Goal: Task Accomplishment & Management: Manage account settings

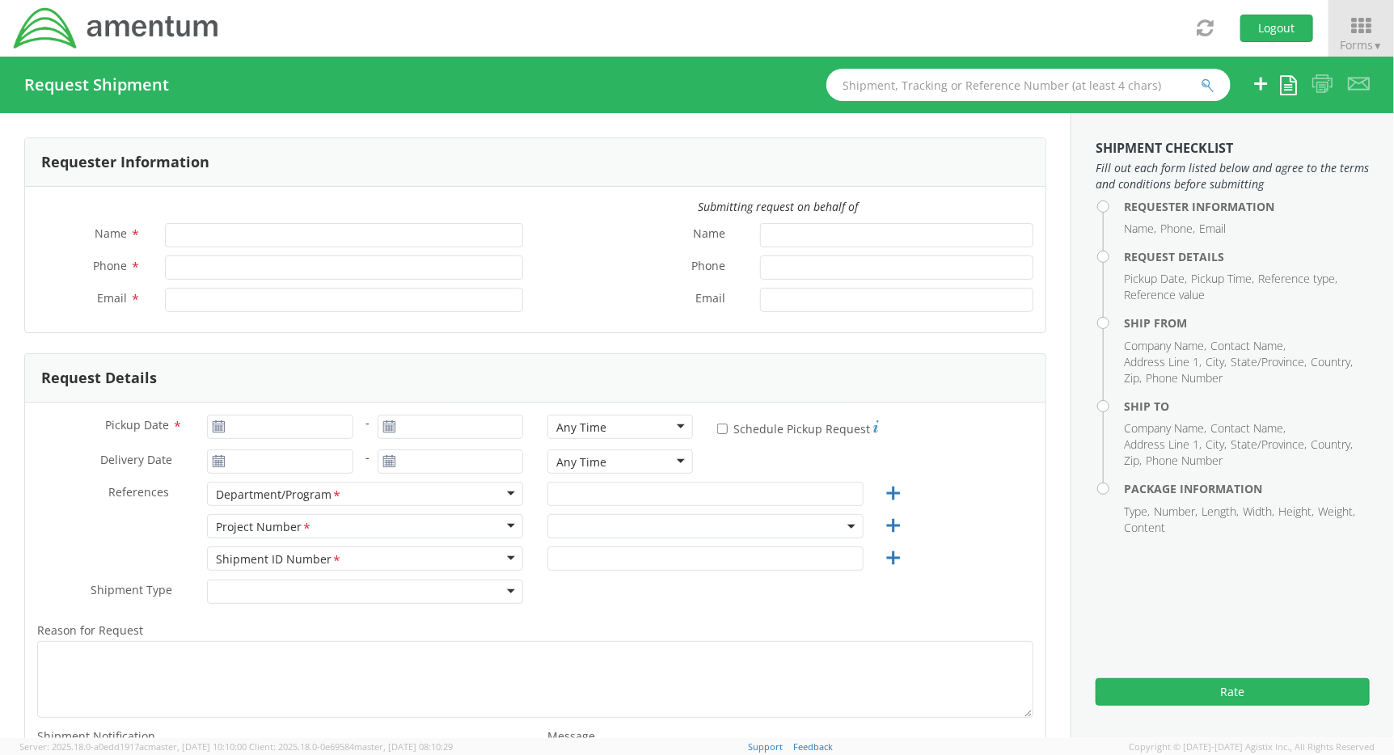
type input "[PERSON_NAME]"
type input "[PHONE_NUMBER]"
type input "[PERSON_NAME][EMAIL_ADDRESS][PERSON_NAME][DOMAIN_NAME]"
select select "OVHD.705223.OPSXX"
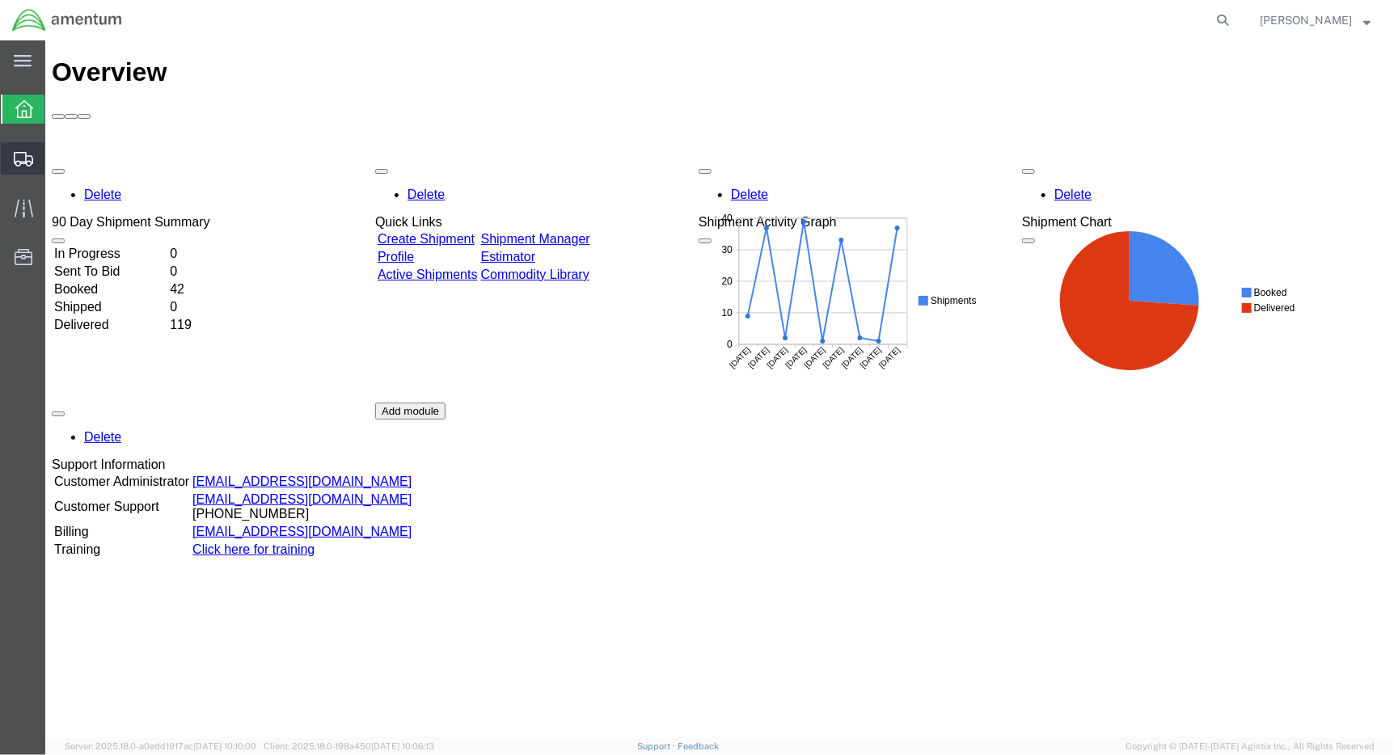
click at [56, 162] on span "Shipments" at bounding box center [49, 158] width 11 height 32
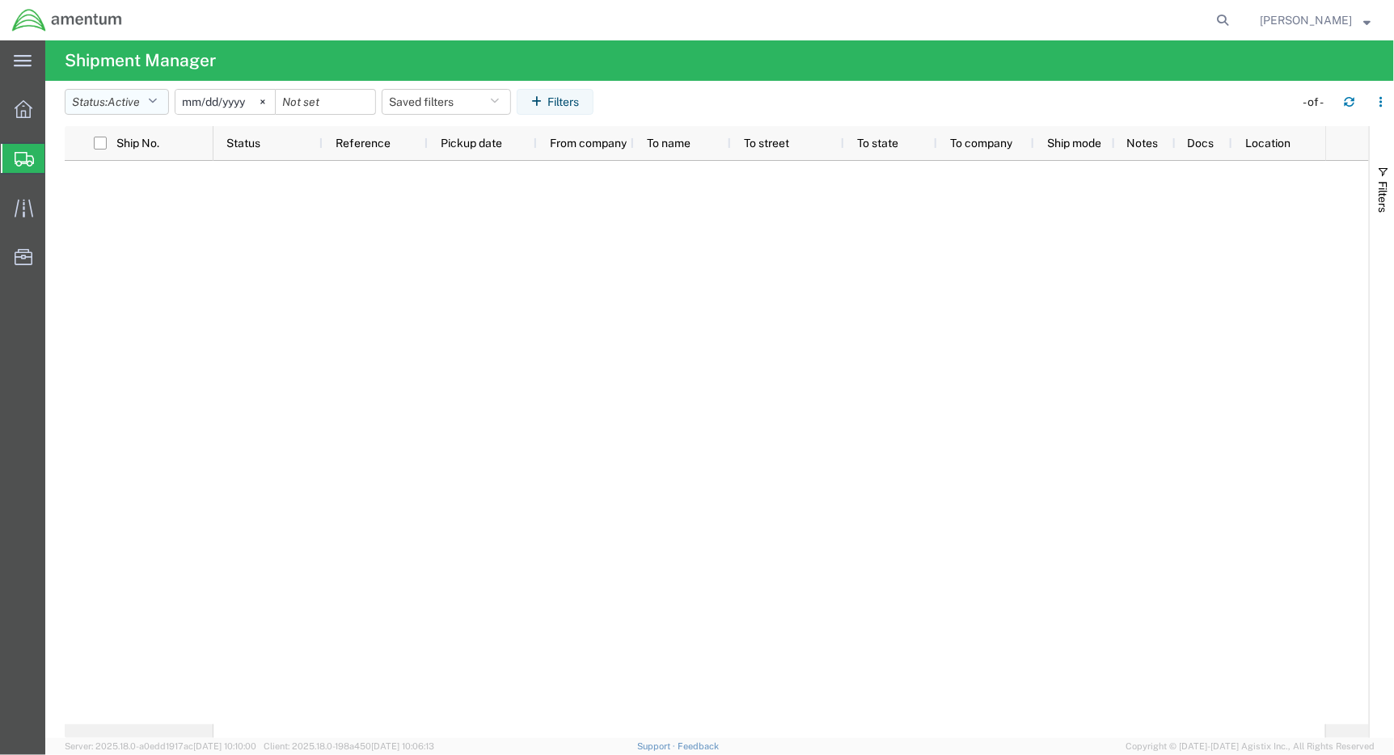
click at [164, 105] on button "Status: Active" at bounding box center [117, 102] width 104 height 26
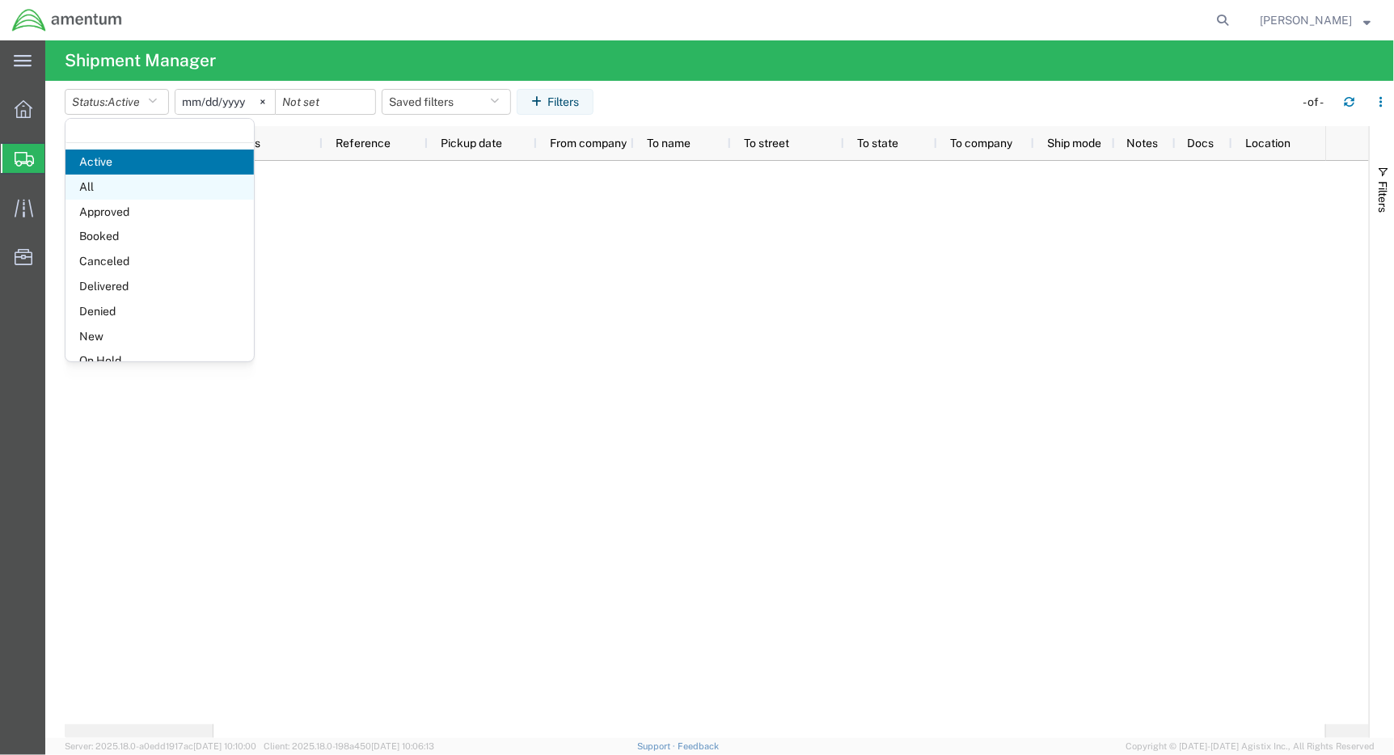
click at [143, 187] on span "All" at bounding box center [160, 187] width 188 height 25
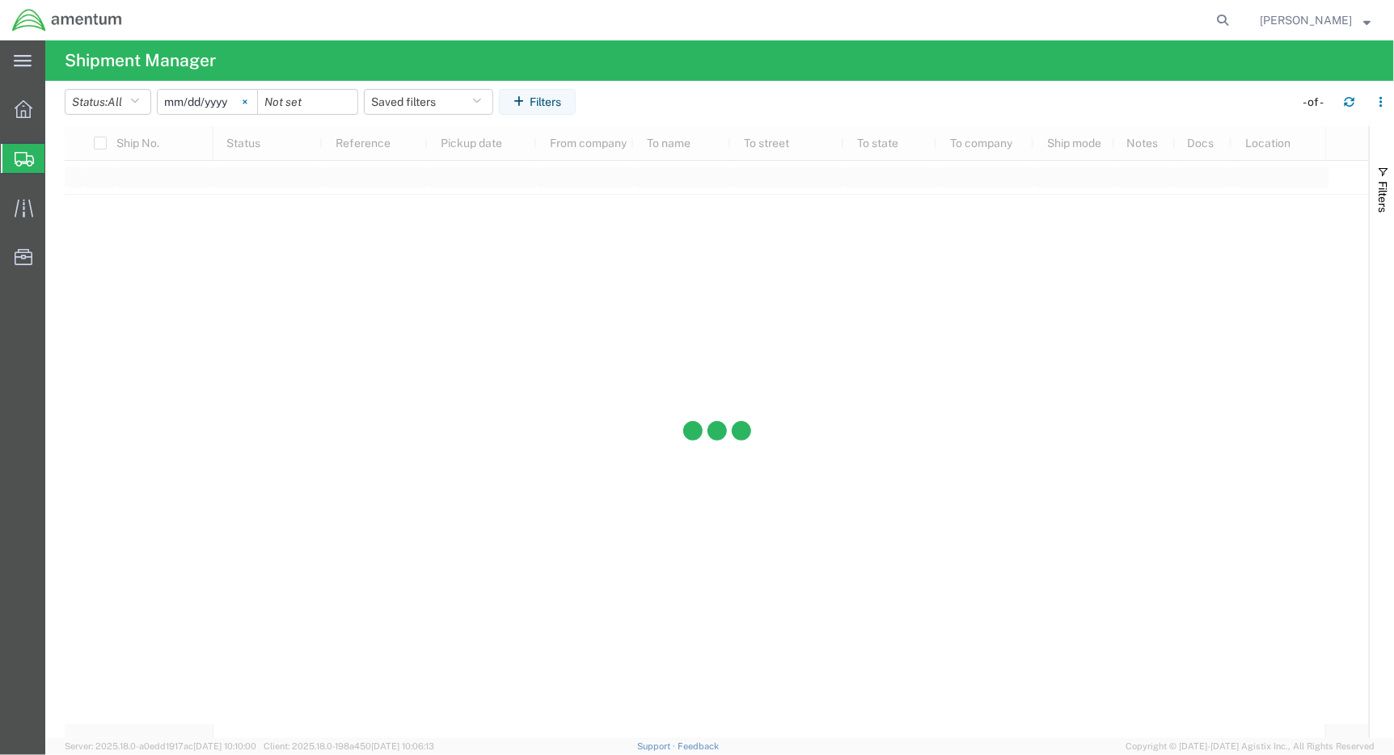
click at [255, 106] on svg-icon at bounding box center [245, 102] width 24 height 24
click at [218, 100] on input "date" at bounding box center [207, 102] width 99 height 24
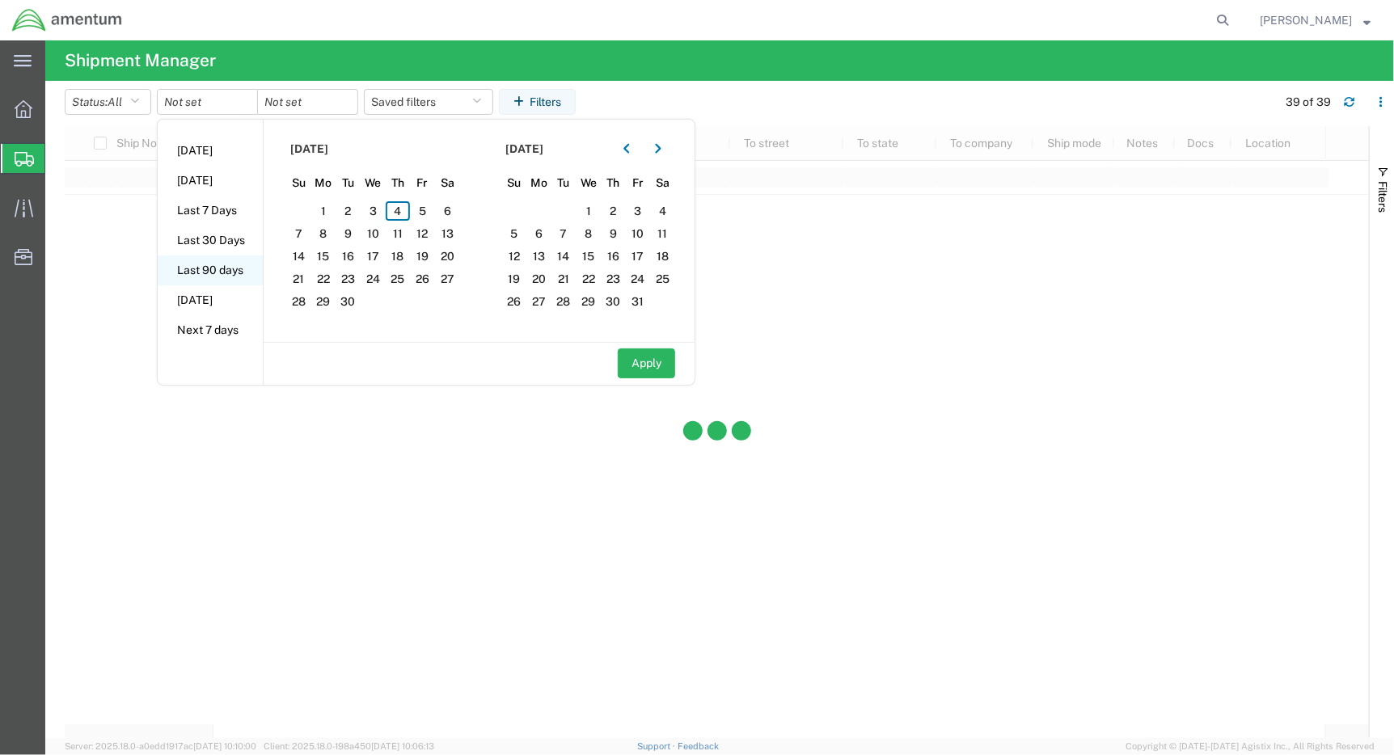
click at [222, 269] on li "Last 90 days" at bounding box center [210, 271] width 105 height 30
type input "[DATE]"
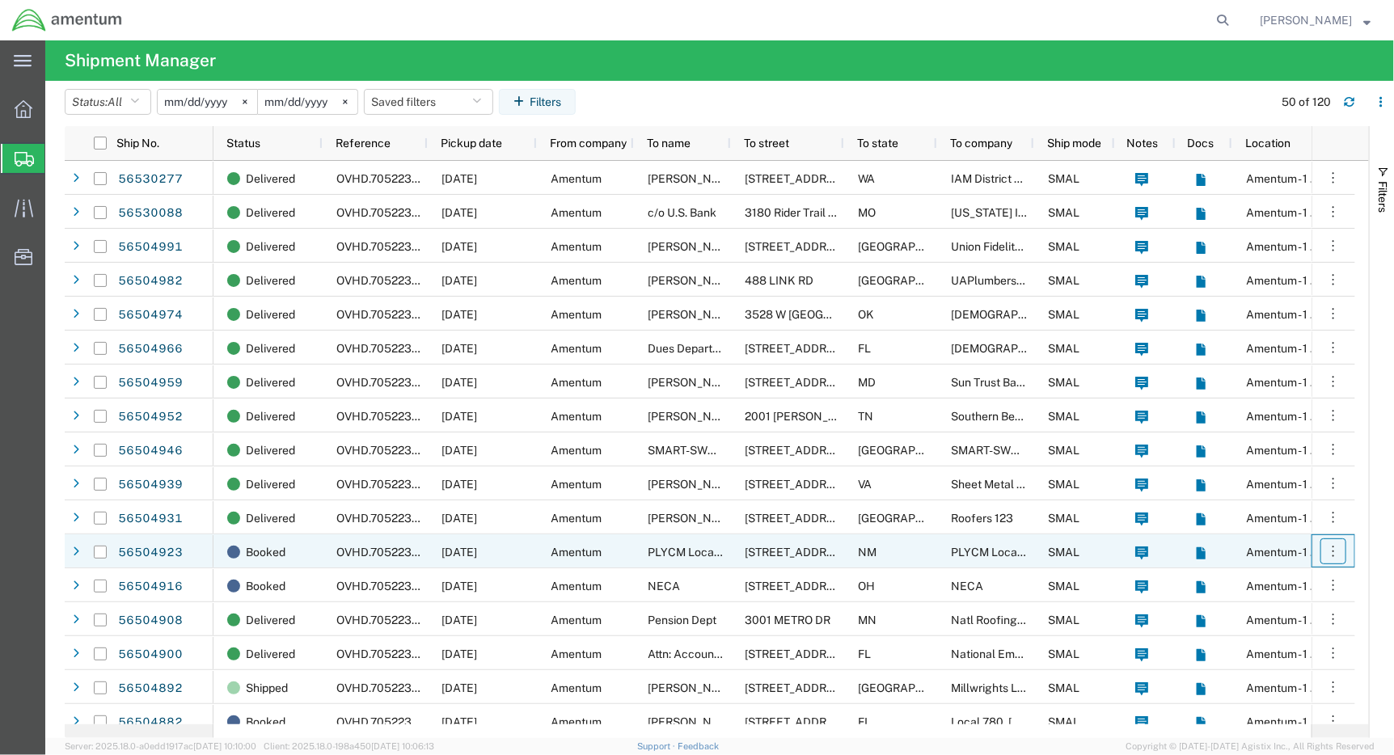
click at [1332, 552] on icon "button" at bounding box center [1334, 551] width 16 height 16
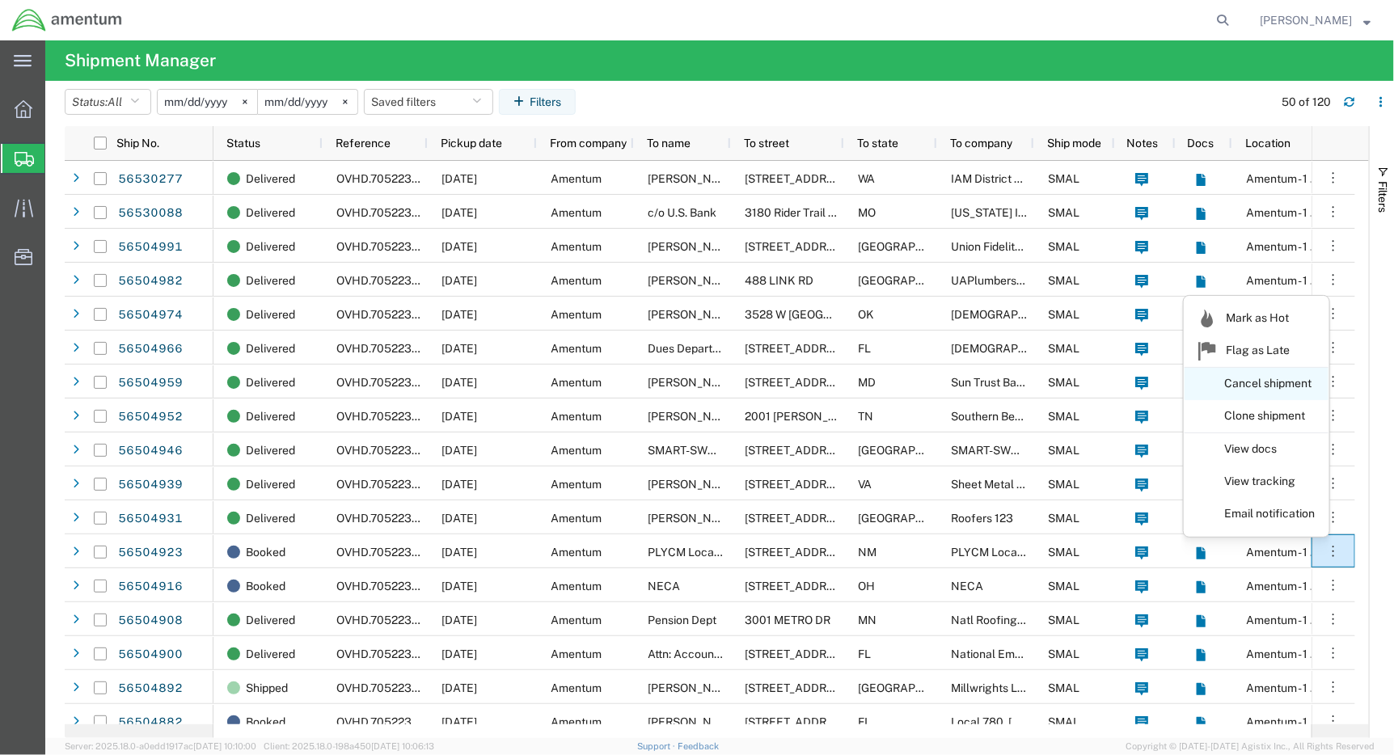
click at [1259, 385] on link "Cancel shipment" at bounding box center [1257, 384] width 144 height 29
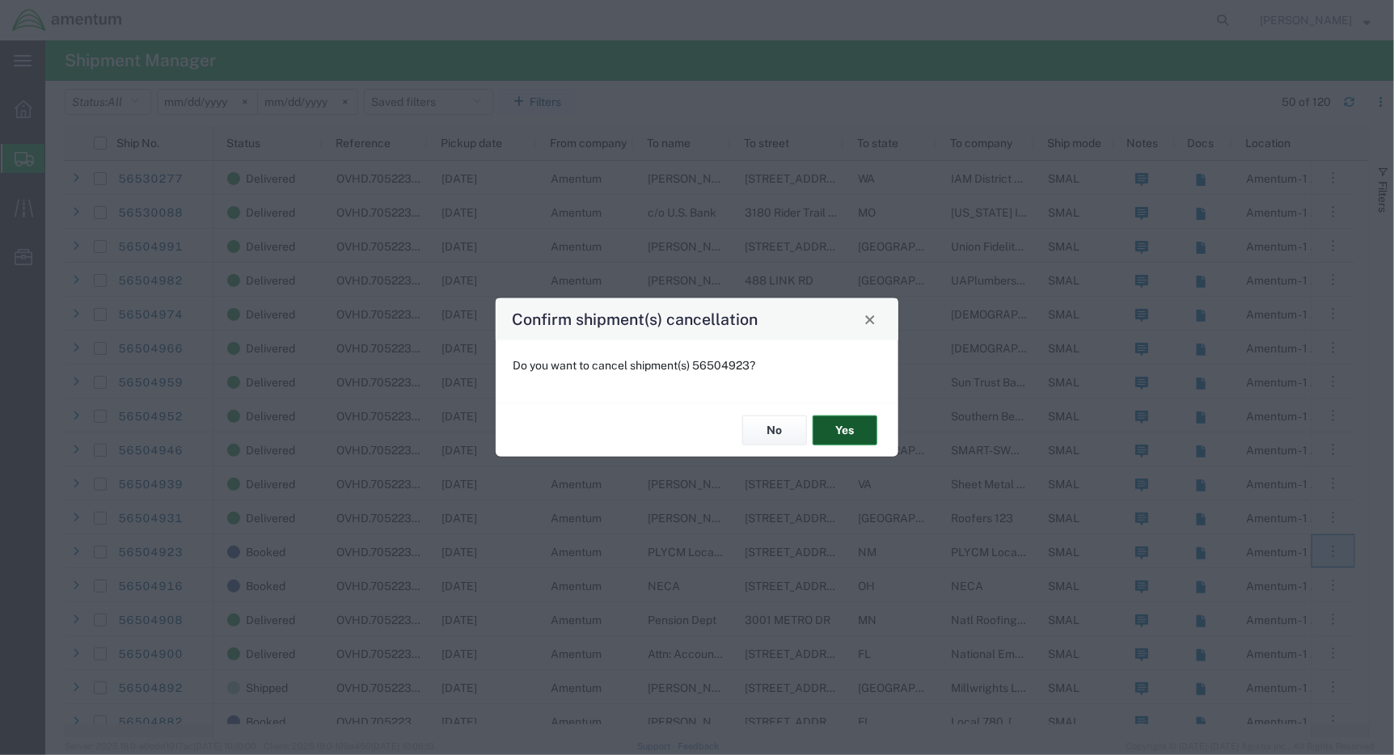
click at [828, 431] on button "Yes" at bounding box center [845, 431] width 65 height 30
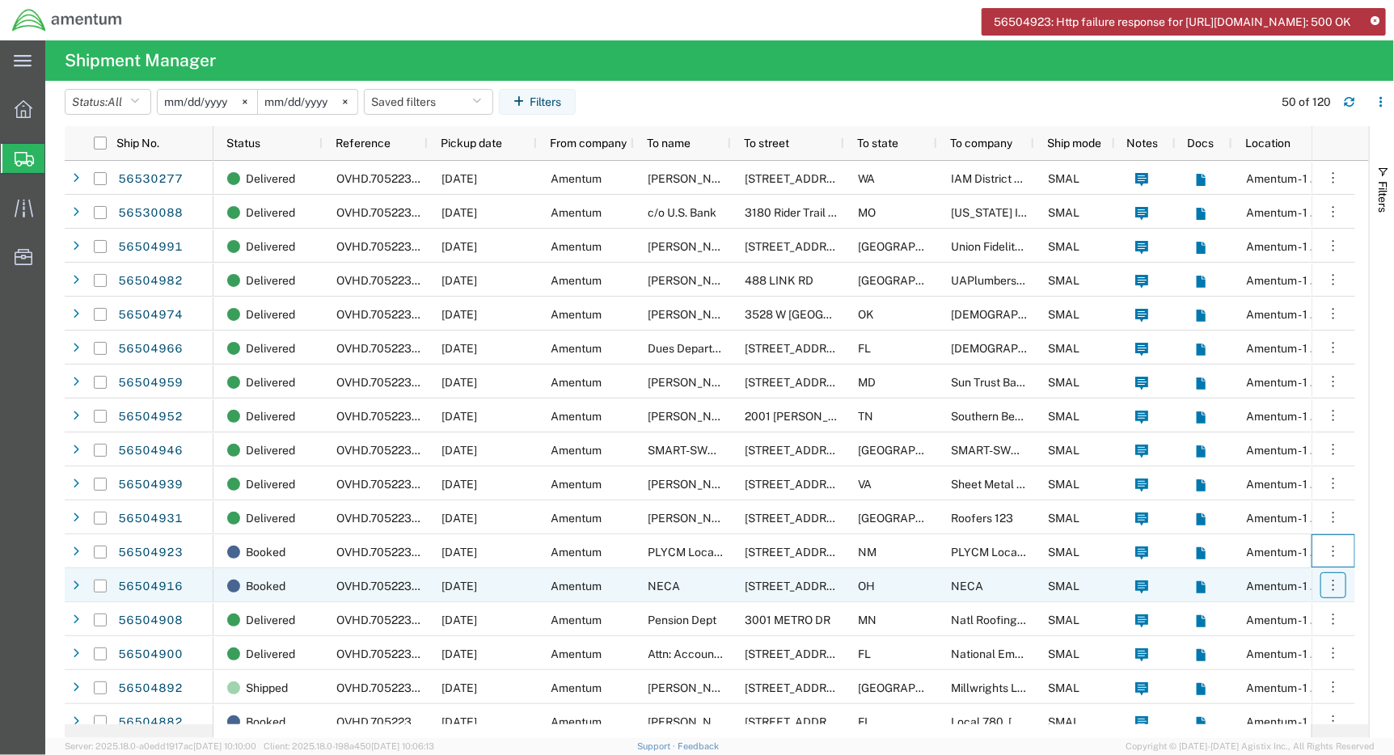
click at [1332, 587] on icon "button" at bounding box center [1334, 585] width 16 height 16
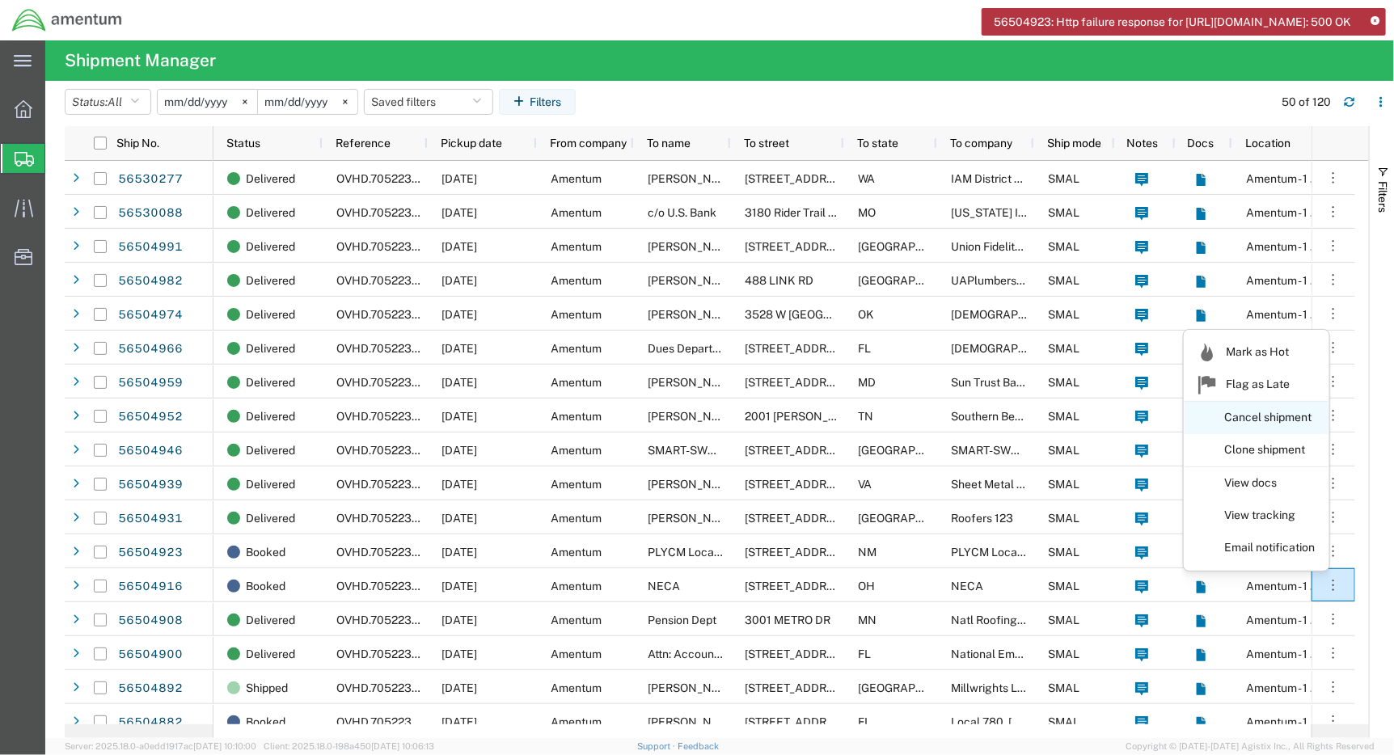
click at [1244, 421] on link "Cancel shipment" at bounding box center [1257, 418] width 144 height 29
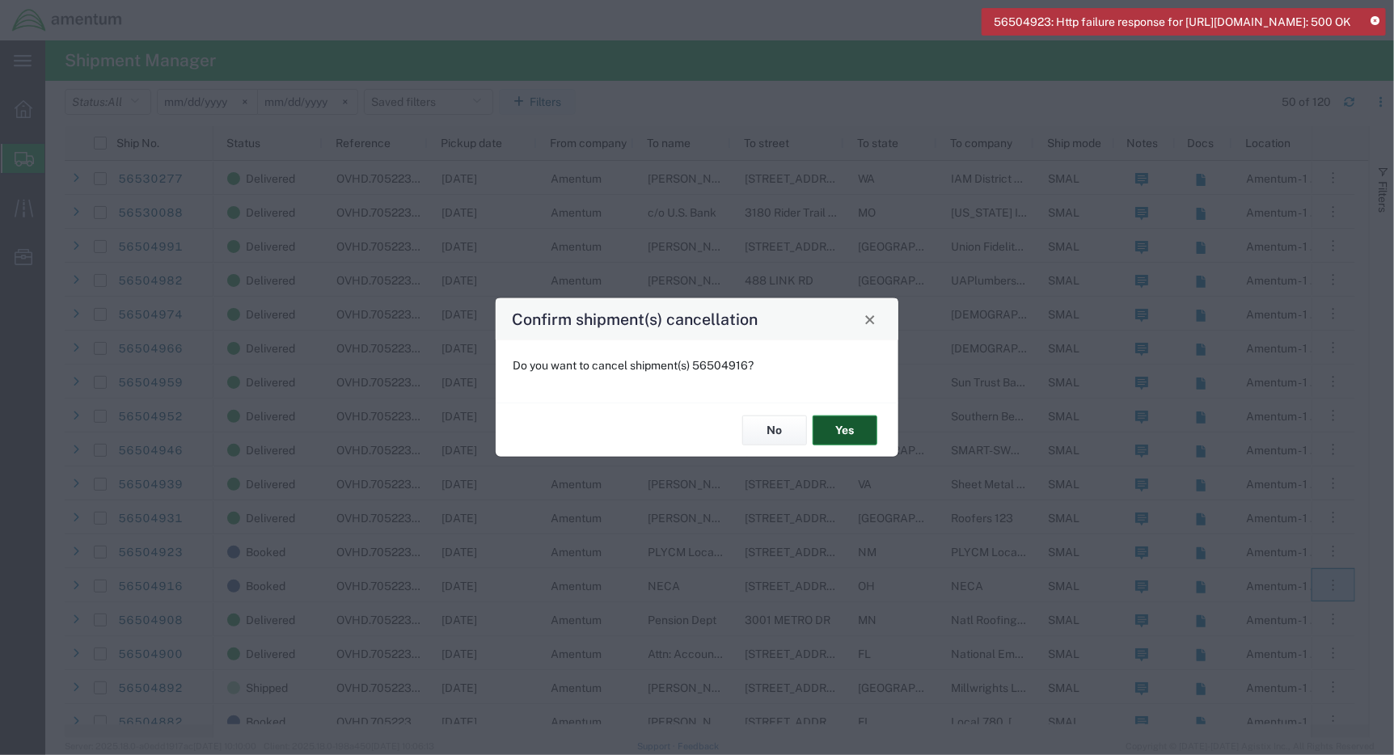
click at [839, 431] on button "Yes" at bounding box center [845, 431] width 65 height 30
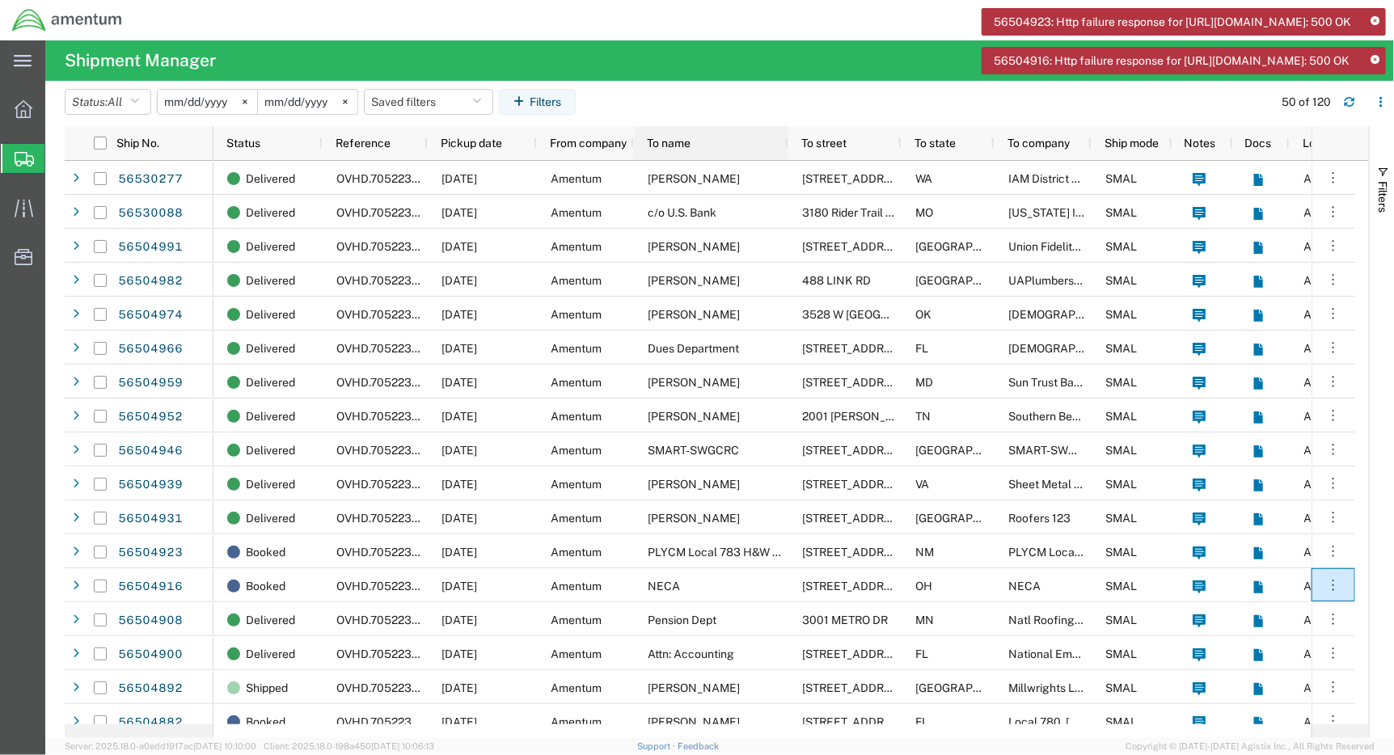
drag, startPoint x: 730, startPoint y: 146, endPoint x: 787, endPoint y: 186, distance: 69.1
click at [787, 186] on div "Ship No. Status Reference Pickup date From company To name To street To state T…" at bounding box center [717, 432] width 1305 height 612
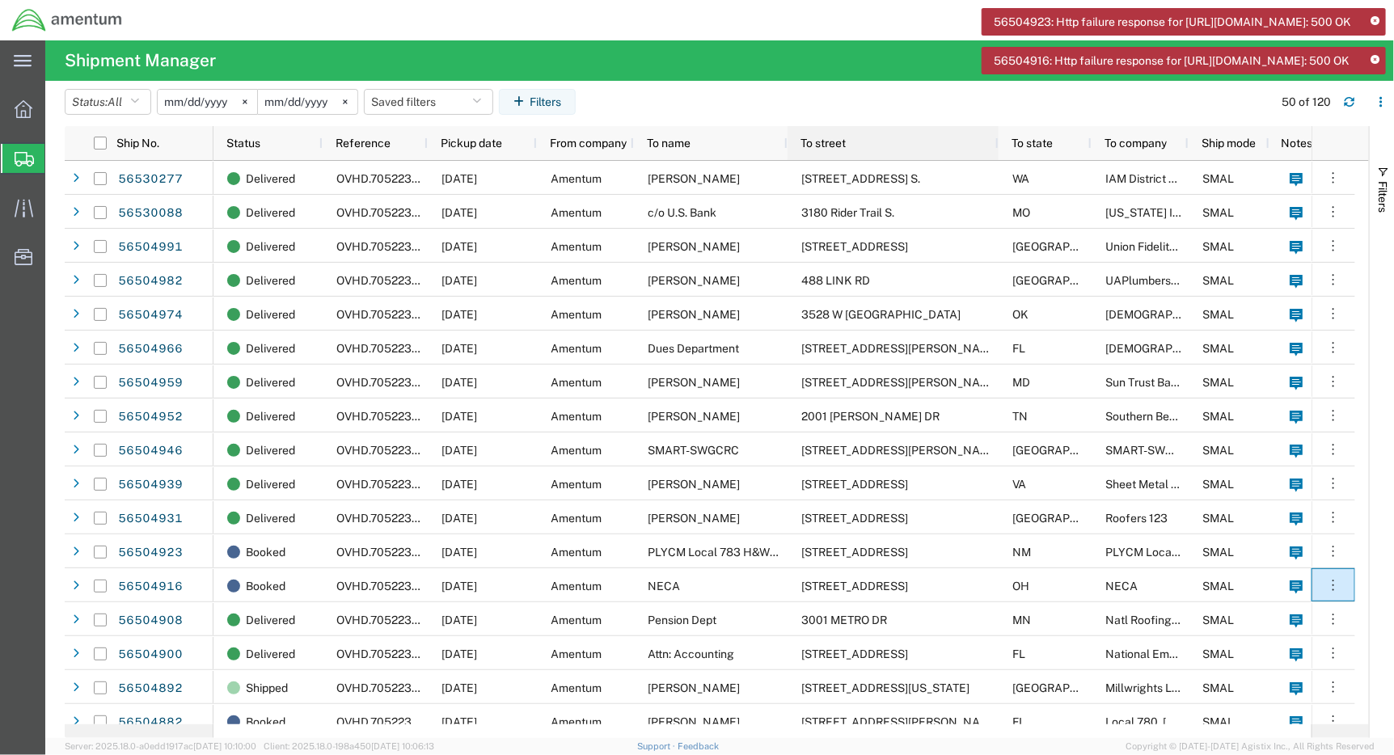
drag, startPoint x: 899, startPoint y: 144, endPoint x: 996, endPoint y: 191, distance: 108.5
click at [996, 191] on div "Ship No. Status Reference Pickup date From company To name To street To state T…" at bounding box center [717, 432] width 1305 height 612
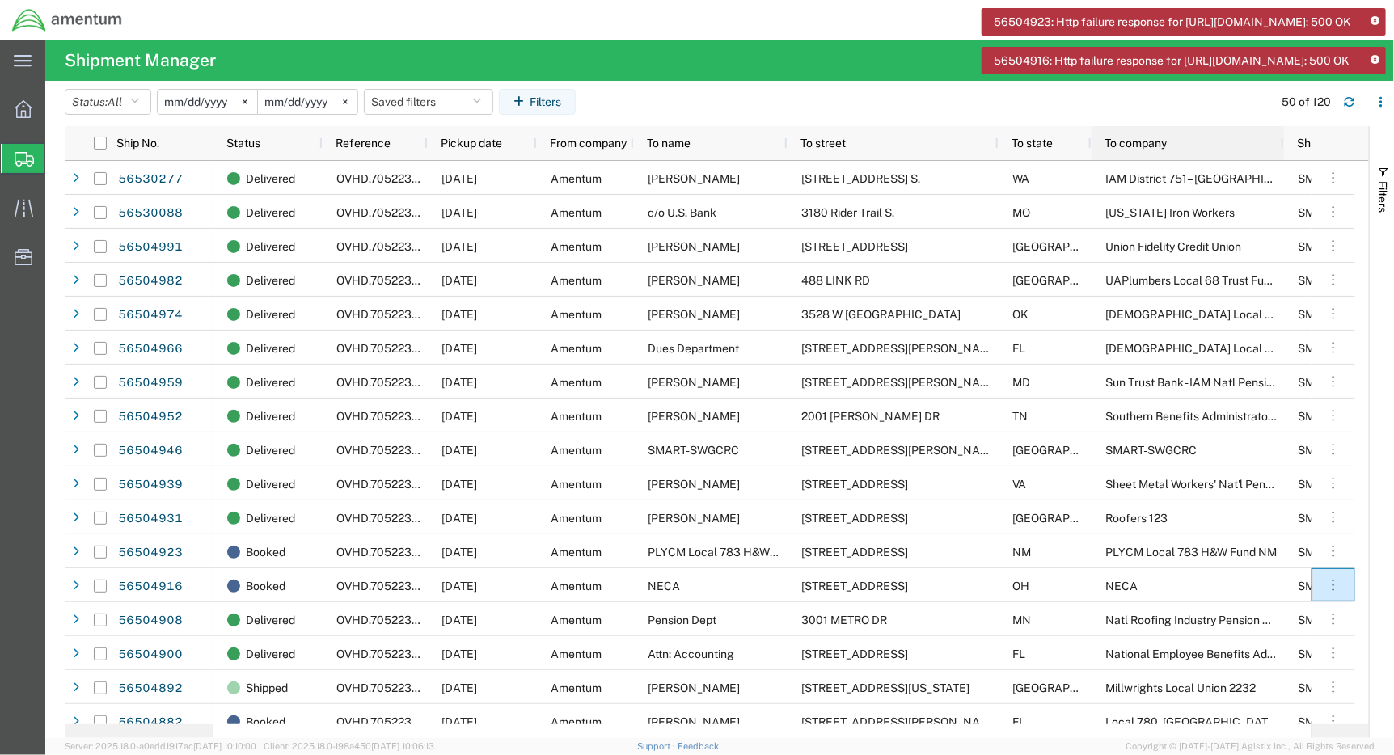
drag, startPoint x: 1185, startPoint y: 141, endPoint x: 1280, endPoint y: 163, distance: 98.1
click at [1280, 163] on div "Ship No. Status Reference Pickup date From company To name To street To state T…" at bounding box center [717, 432] width 1305 height 612
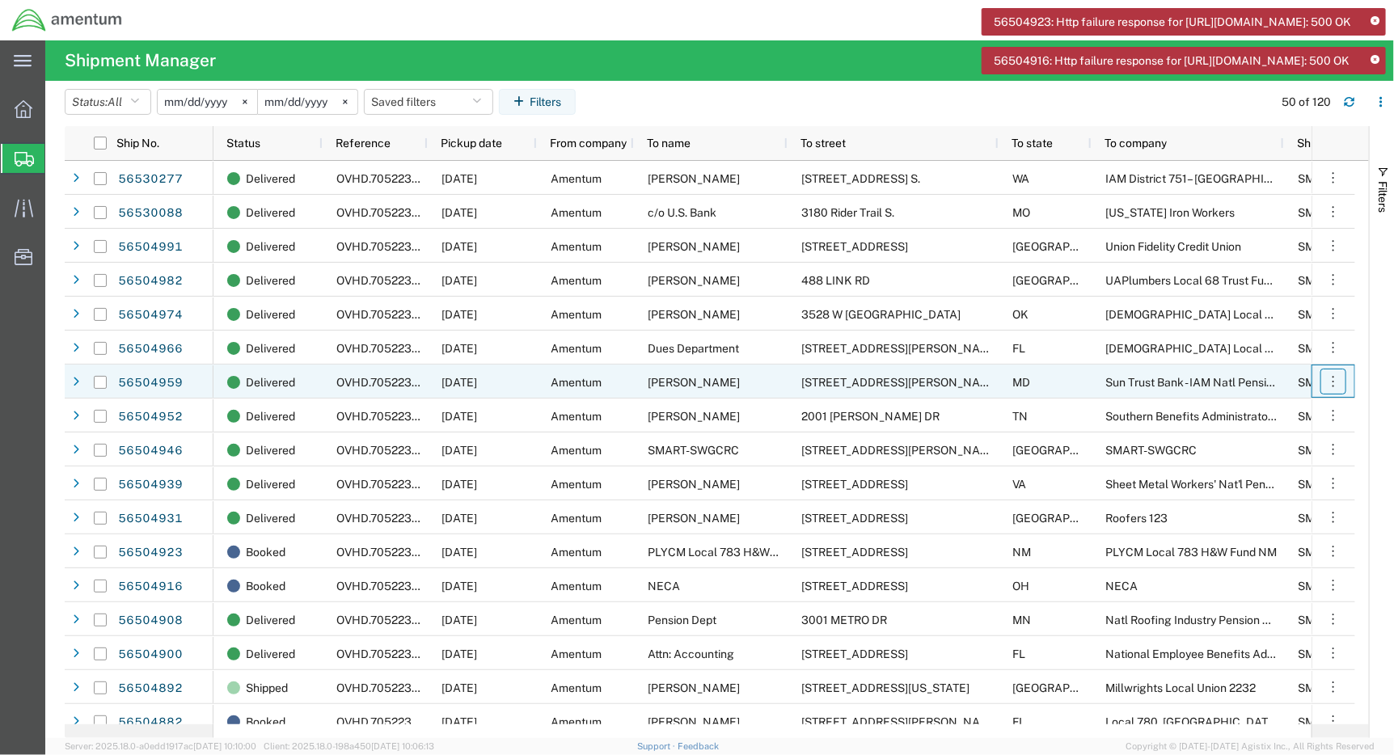
click at [1336, 381] on icon "button" at bounding box center [1334, 382] width 16 height 16
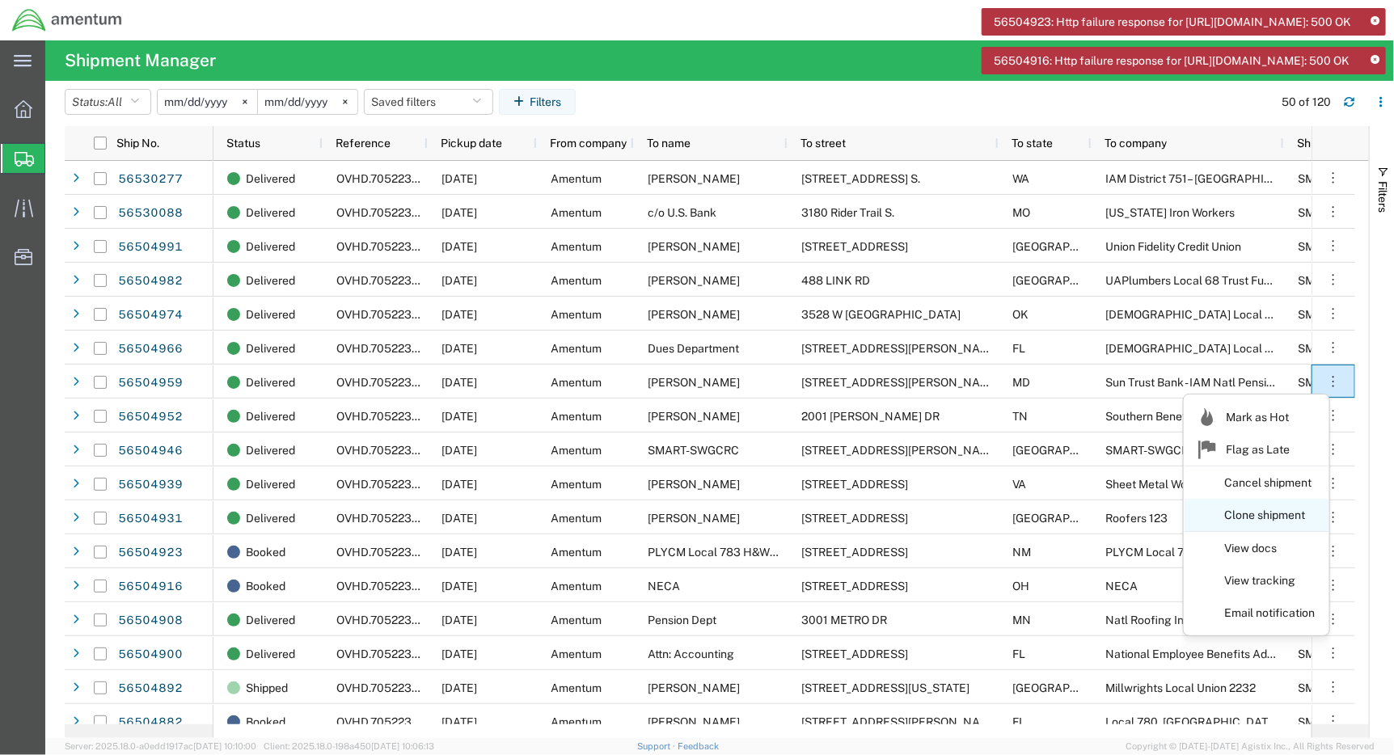
click at [1287, 518] on link "Clone shipment" at bounding box center [1257, 515] width 144 height 29
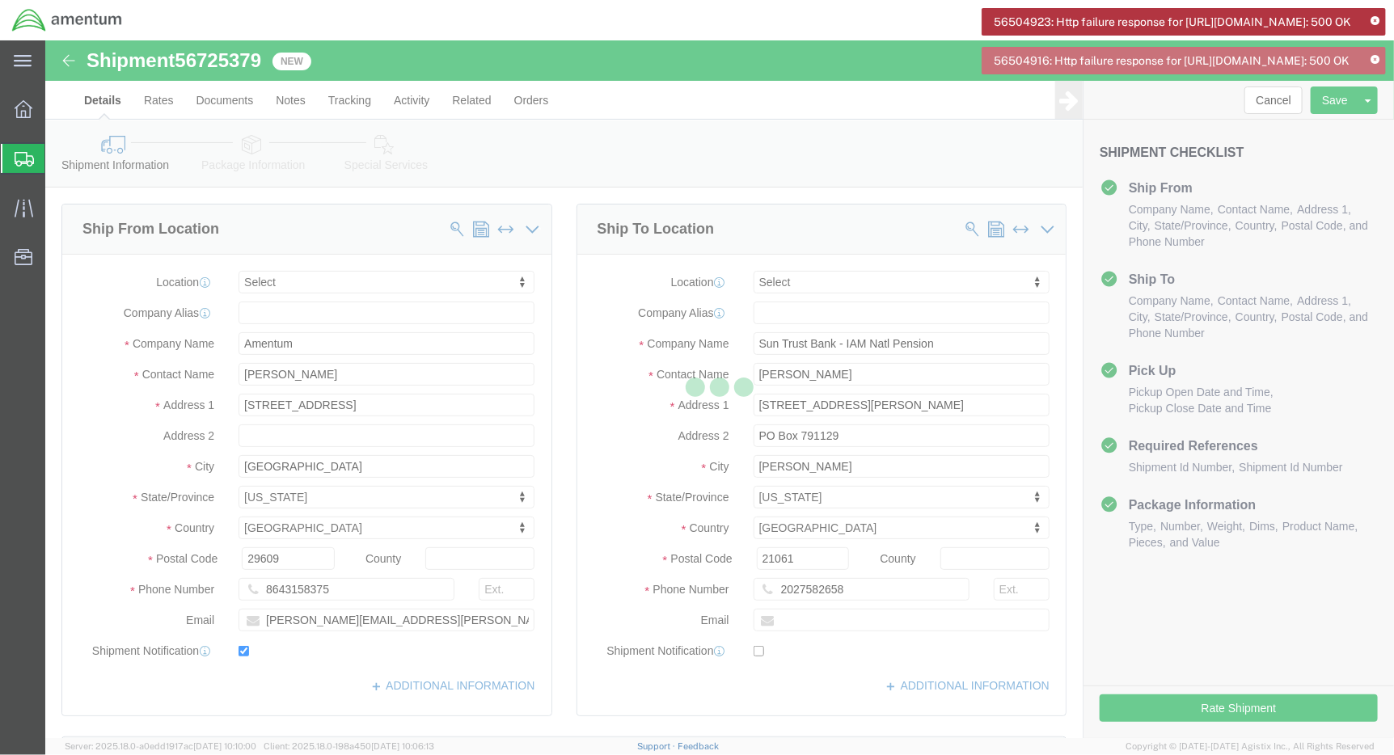
select select
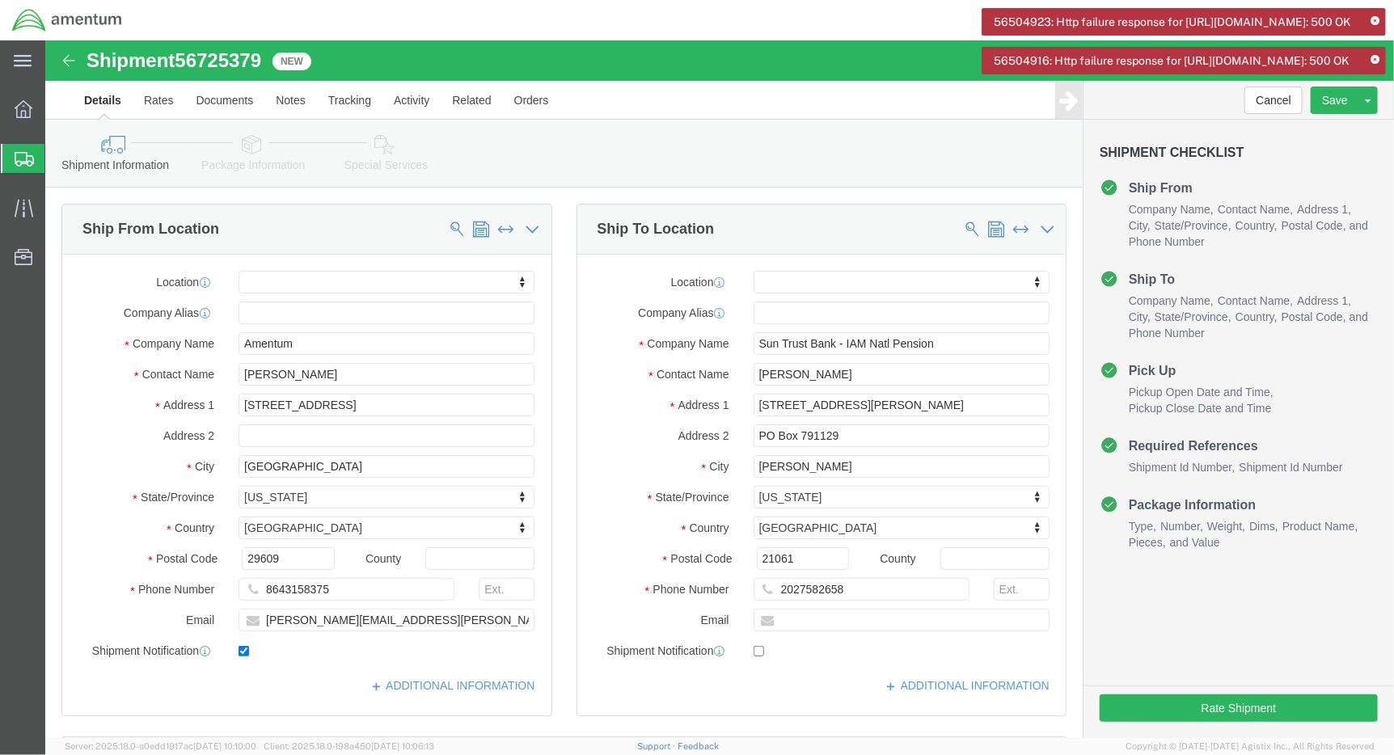
click at [1372, 65] on icon at bounding box center [1375, 60] width 9 height 9
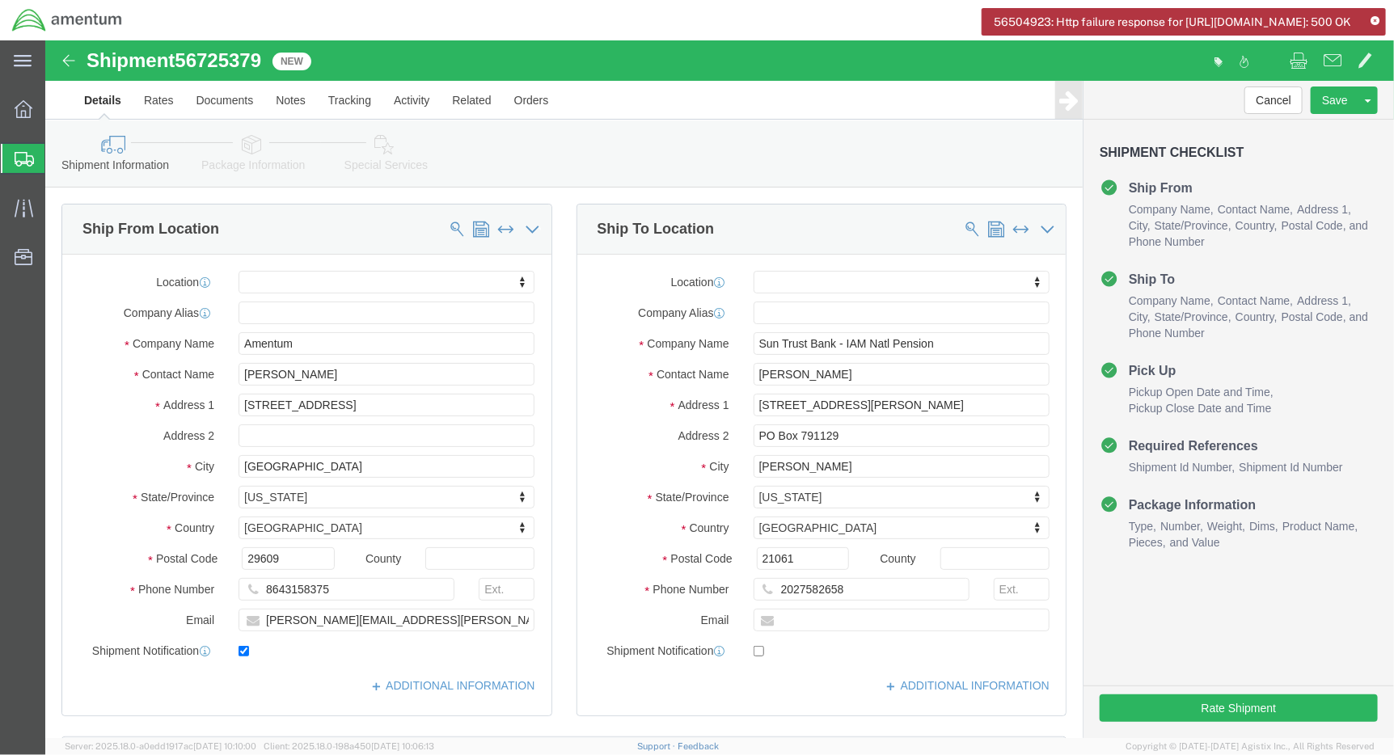
click at [1373, 19] on icon at bounding box center [1375, 21] width 9 height 9
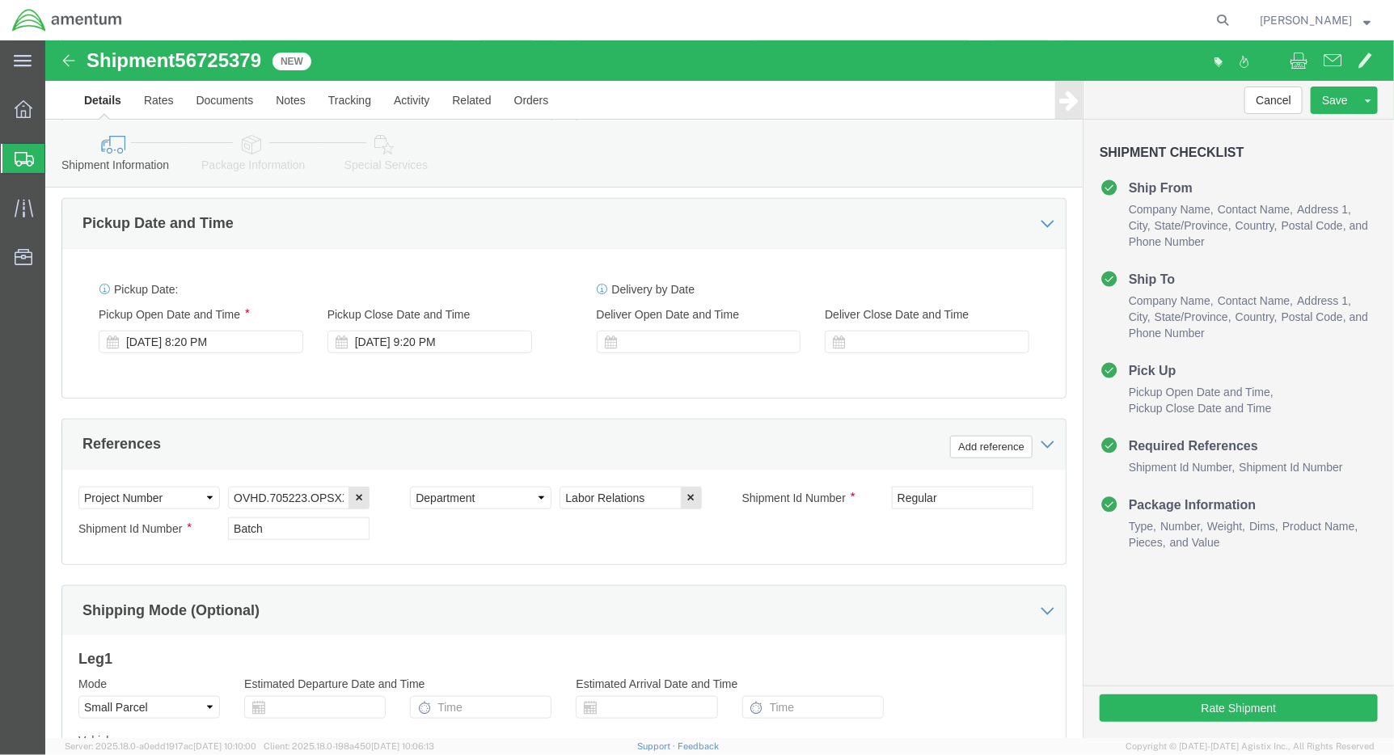
scroll to position [628, 0]
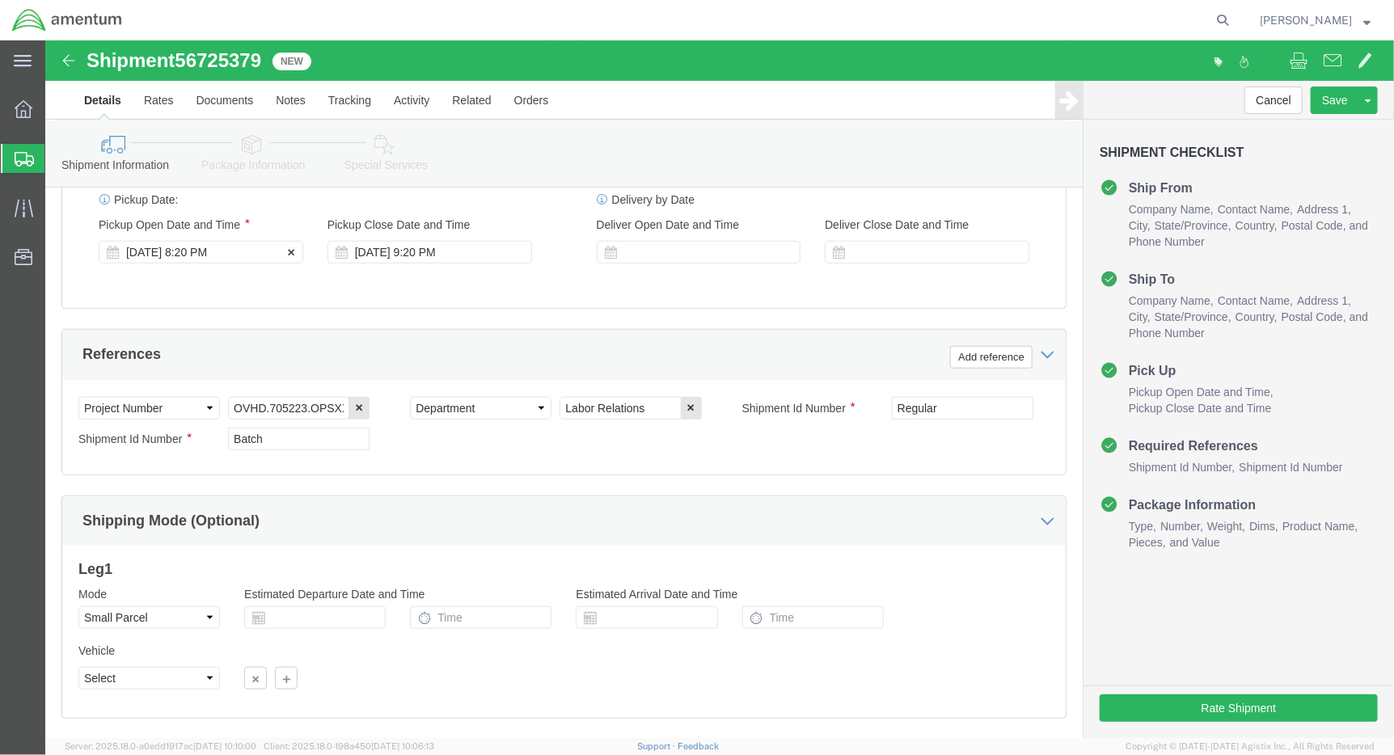
click div "[DATE] 8:20 PM"
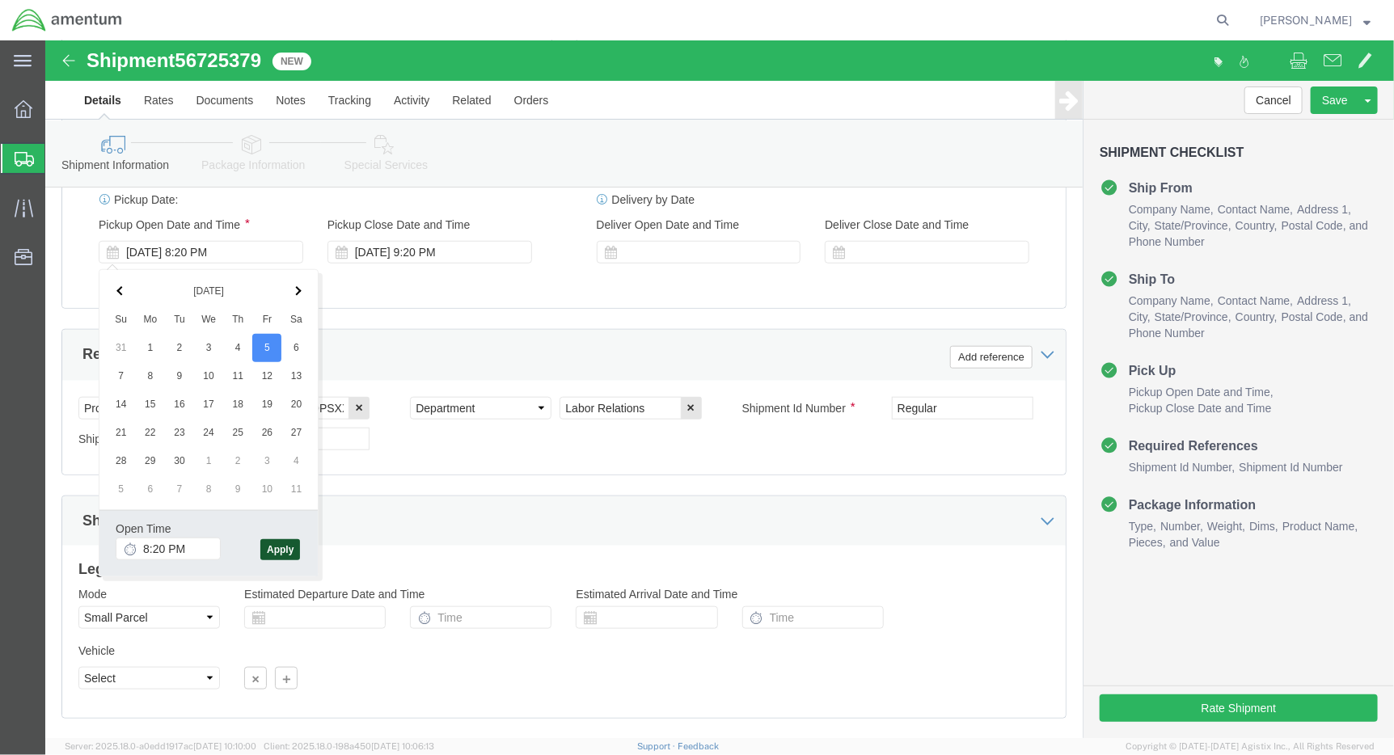
click button "Apply"
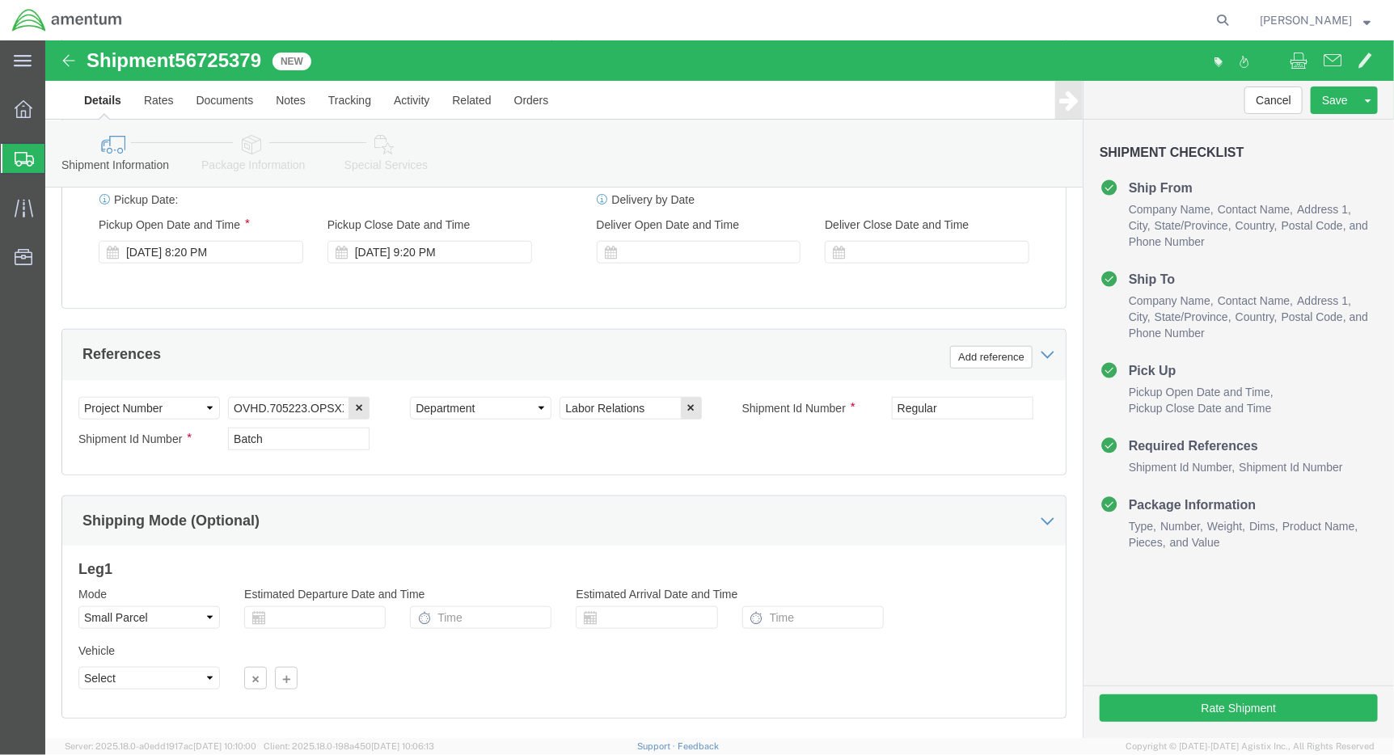
click div "Ship From Location Location My Profile Location [PHONE_NUMBER] [PHONE_NUMBER] […"
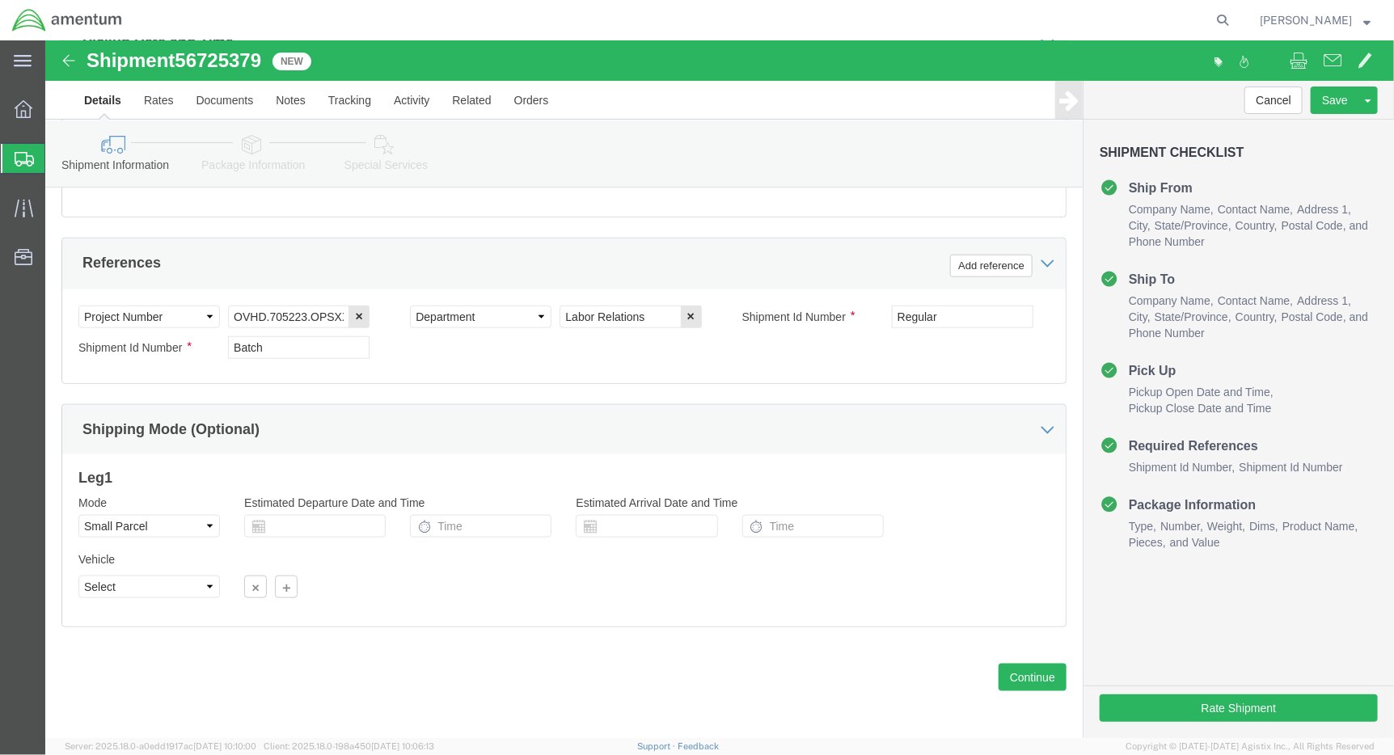
scroll to position [728, 0]
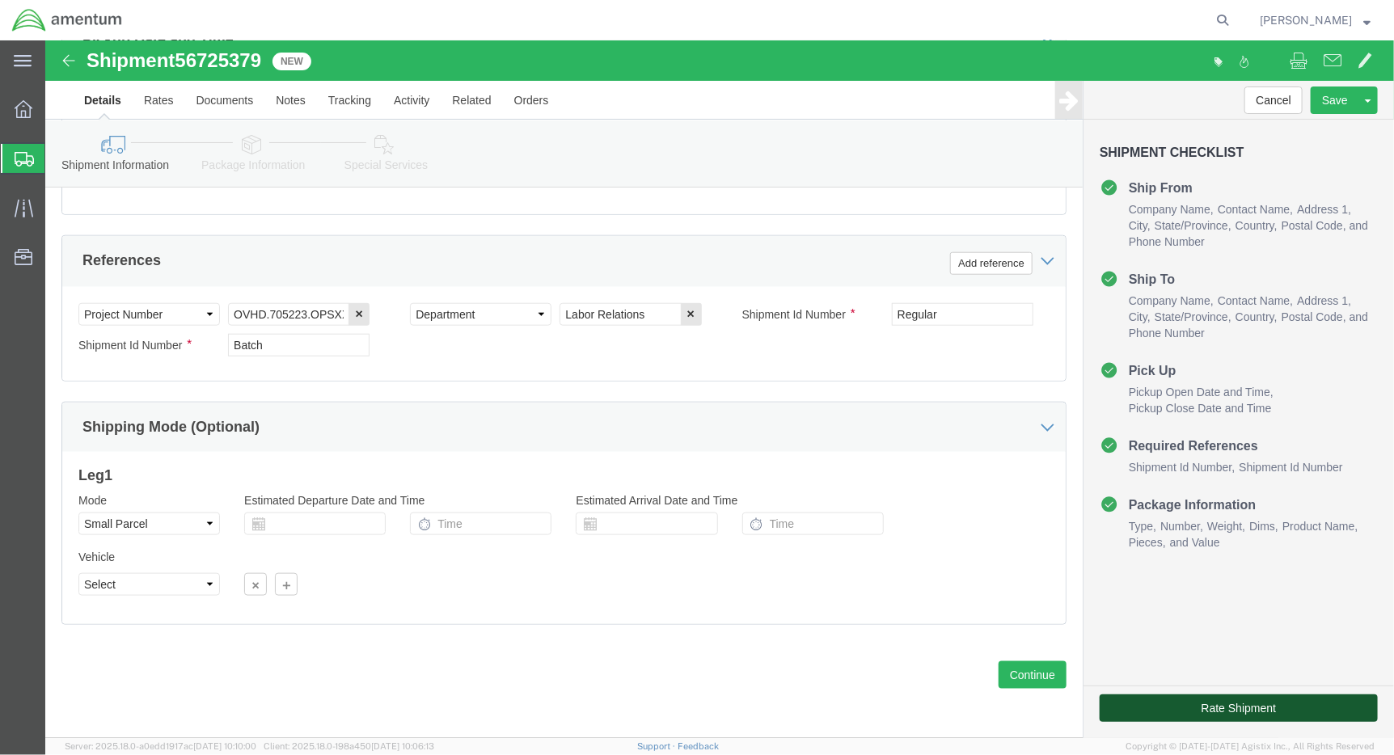
click button "Rate Shipment"
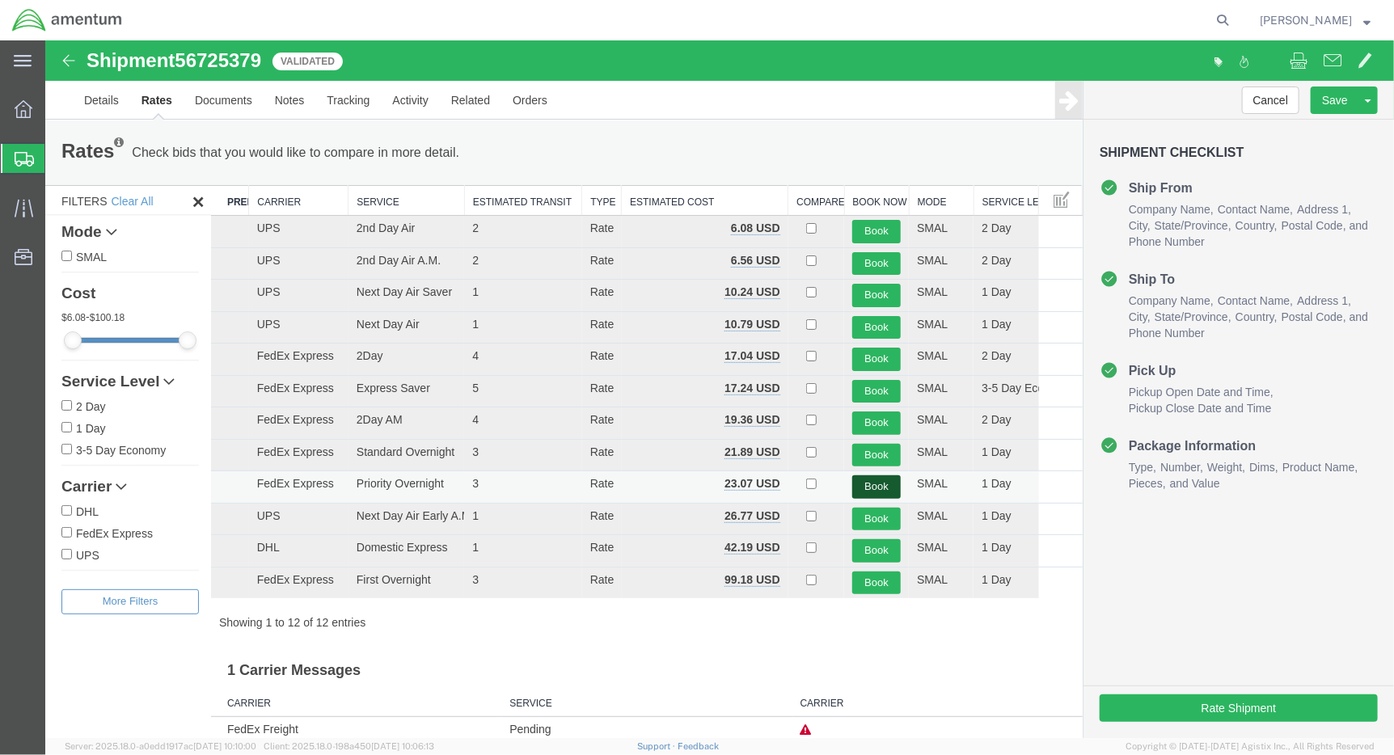
click at [878, 488] on button "Book" at bounding box center [876, 486] width 49 height 23
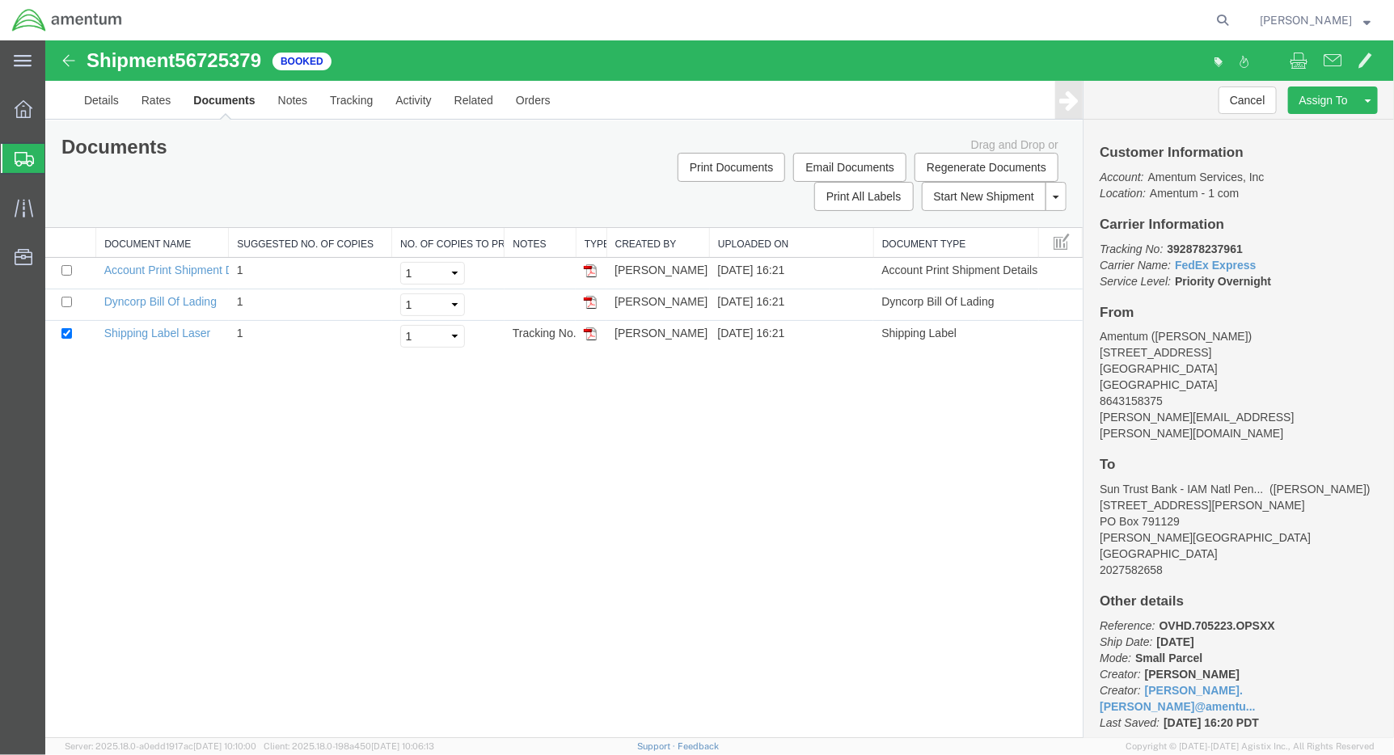
drag, startPoint x: 590, startPoint y: 334, endPoint x: 735, endPoint y: 112, distance: 265.1
click at [590, 334] on img at bounding box center [589, 333] width 13 height 13
click at [64, 64] on img at bounding box center [67, 59] width 19 height 19
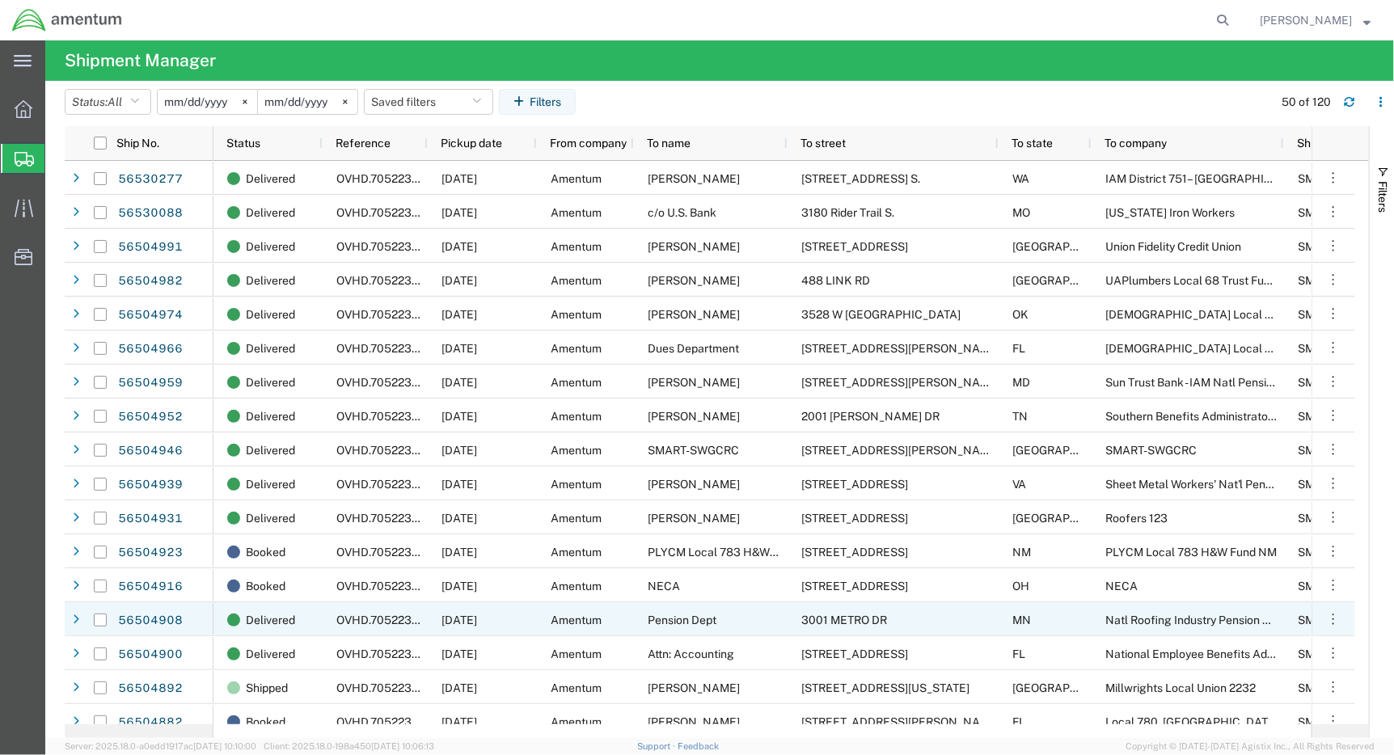
scroll to position [90, 0]
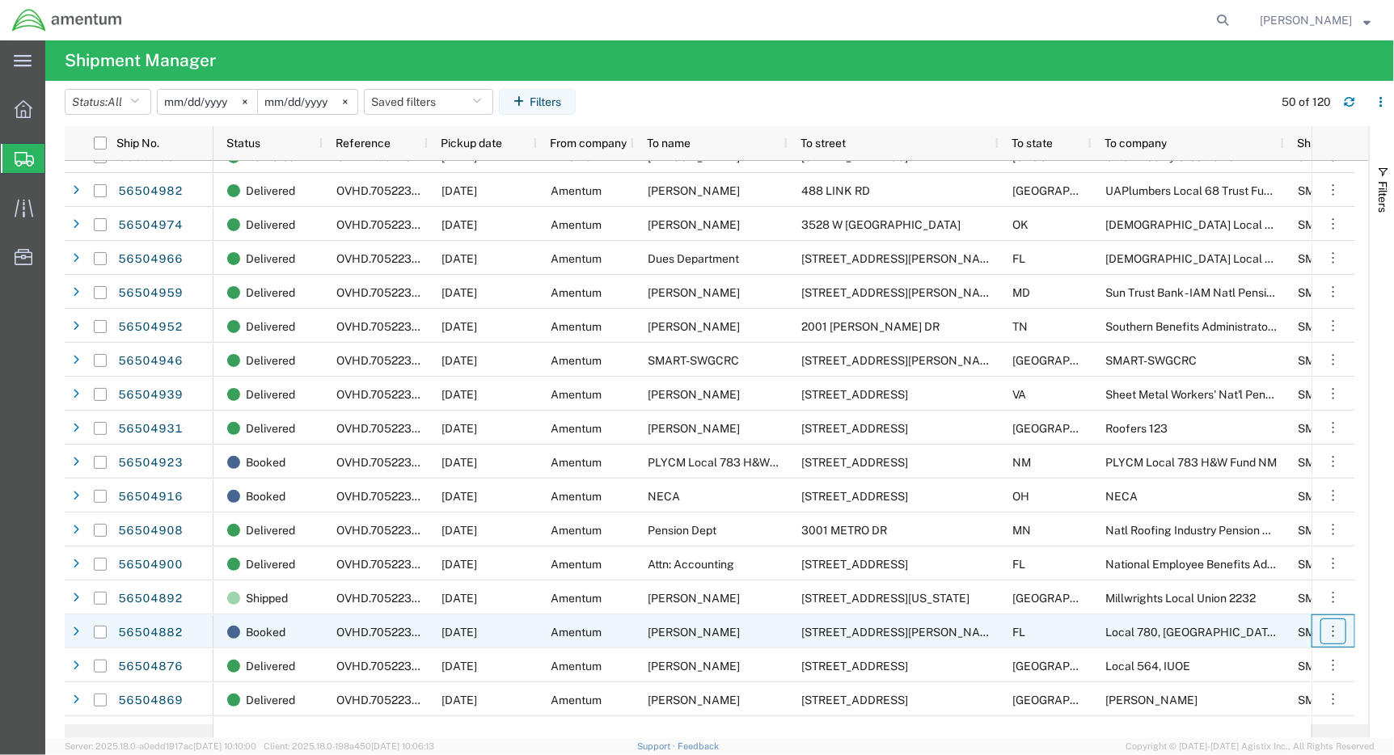
click at [1338, 629] on icon "button" at bounding box center [1334, 632] width 16 height 16
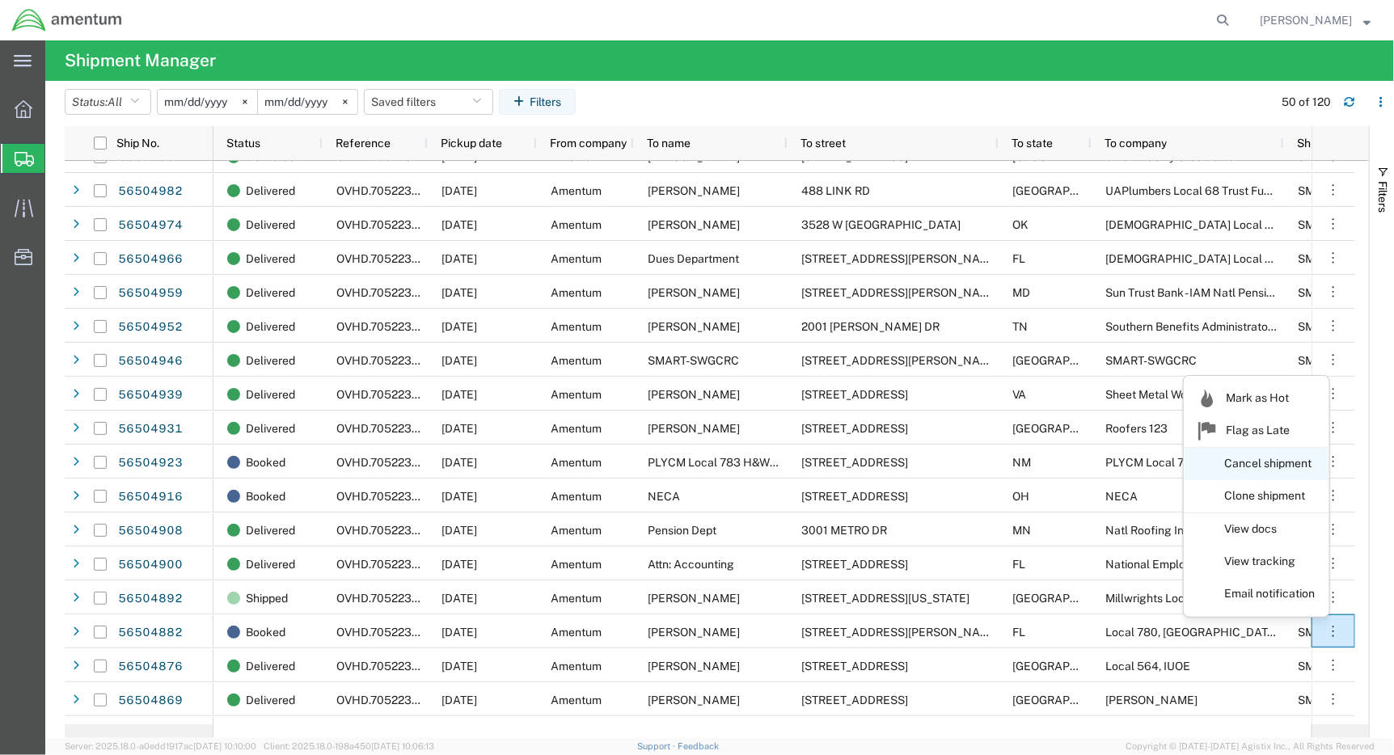
click at [1283, 461] on link "Cancel shipment" at bounding box center [1257, 464] width 144 height 29
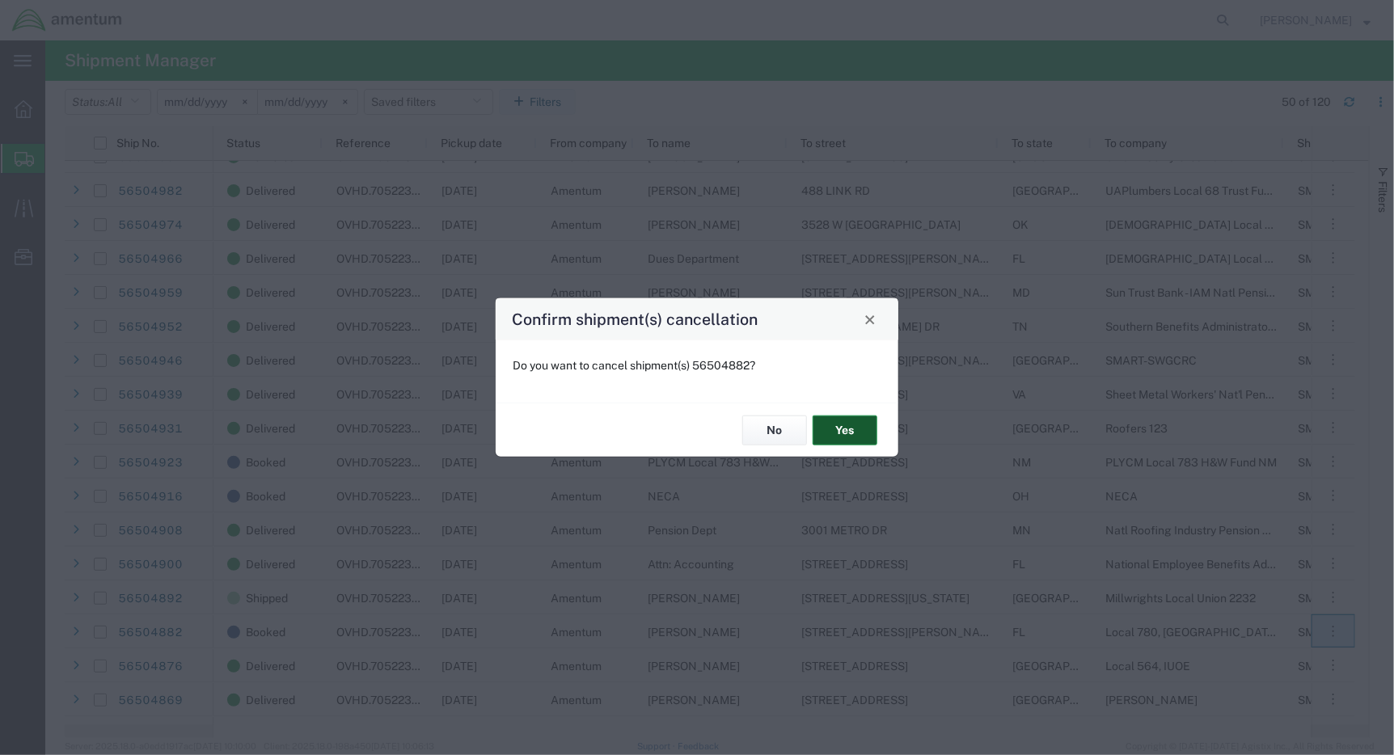
click at [846, 435] on button "Yes" at bounding box center [845, 431] width 65 height 30
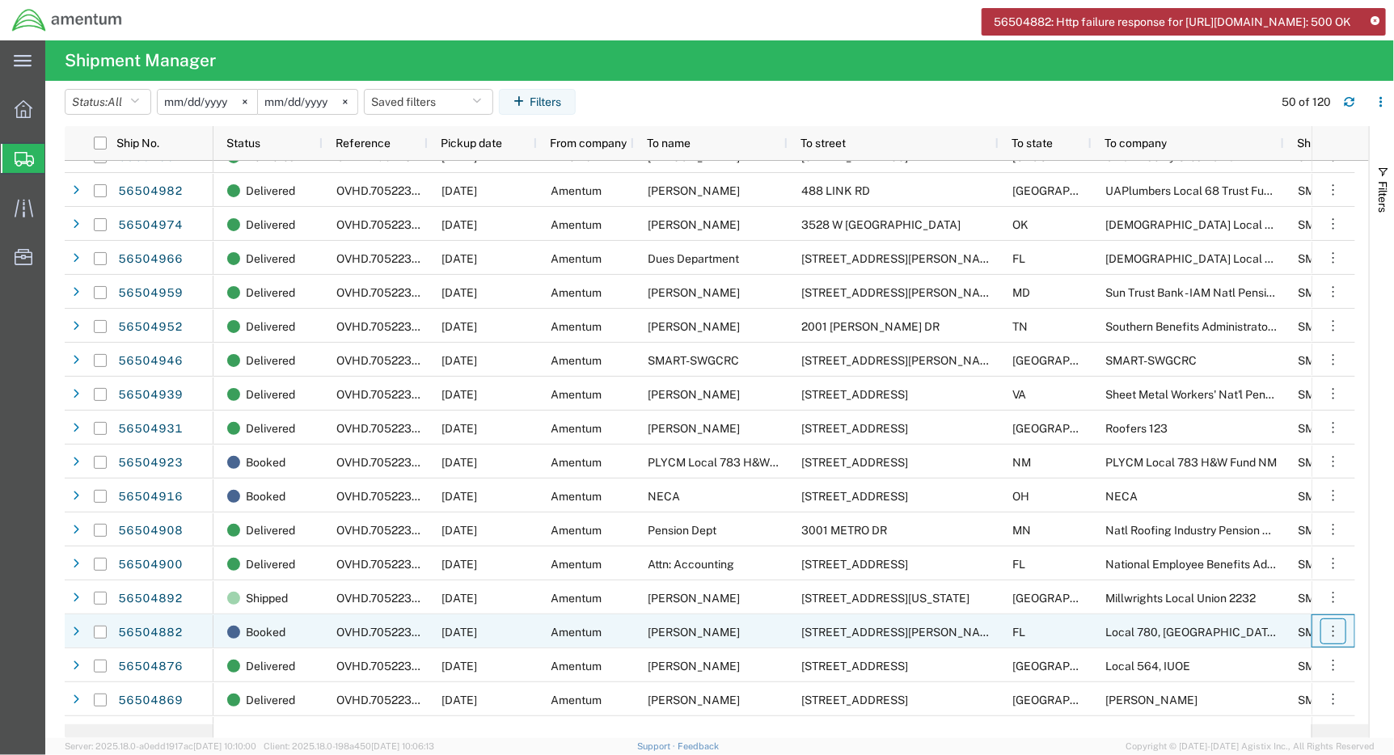
click at [1330, 632] on icon "button" at bounding box center [1334, 632] width 16 height 16
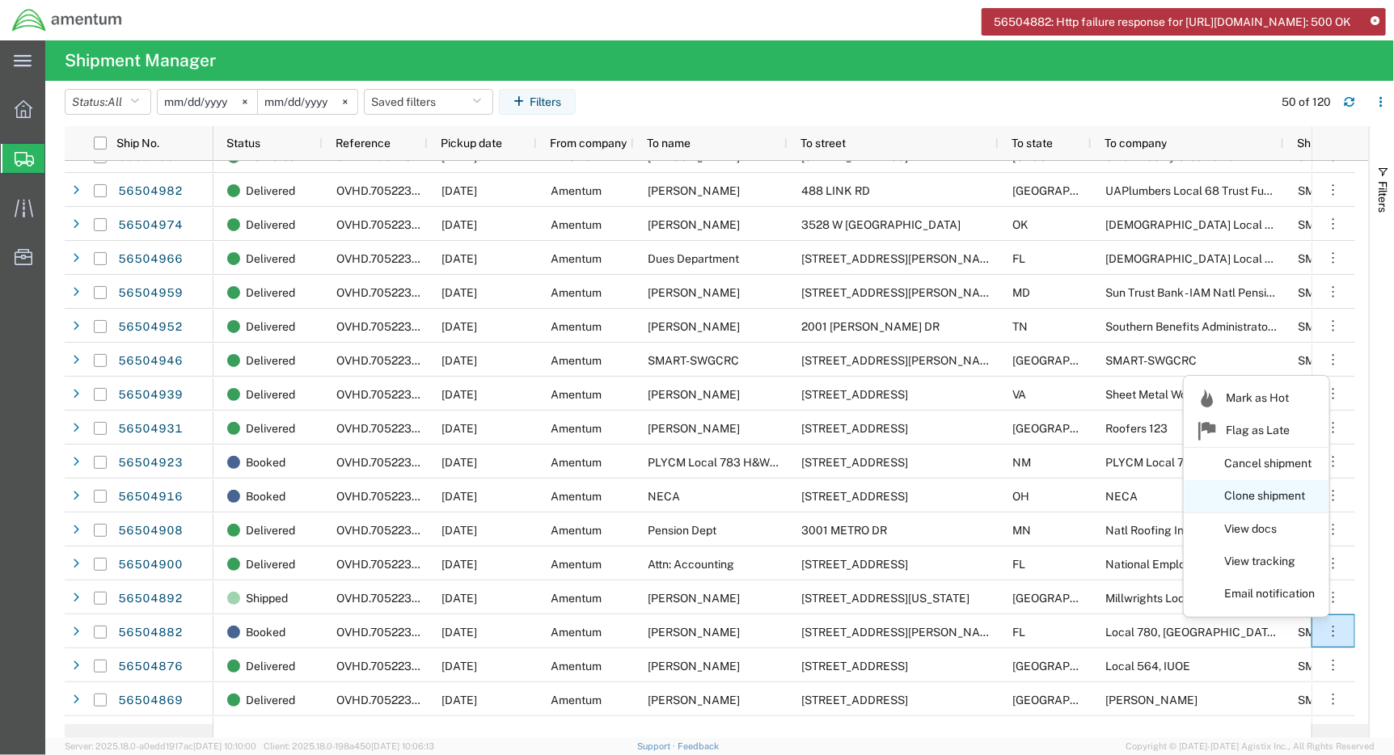
click at [1286, 495] on link "Clone shipment" at bounding box center [1257, 496] width 144 height 29
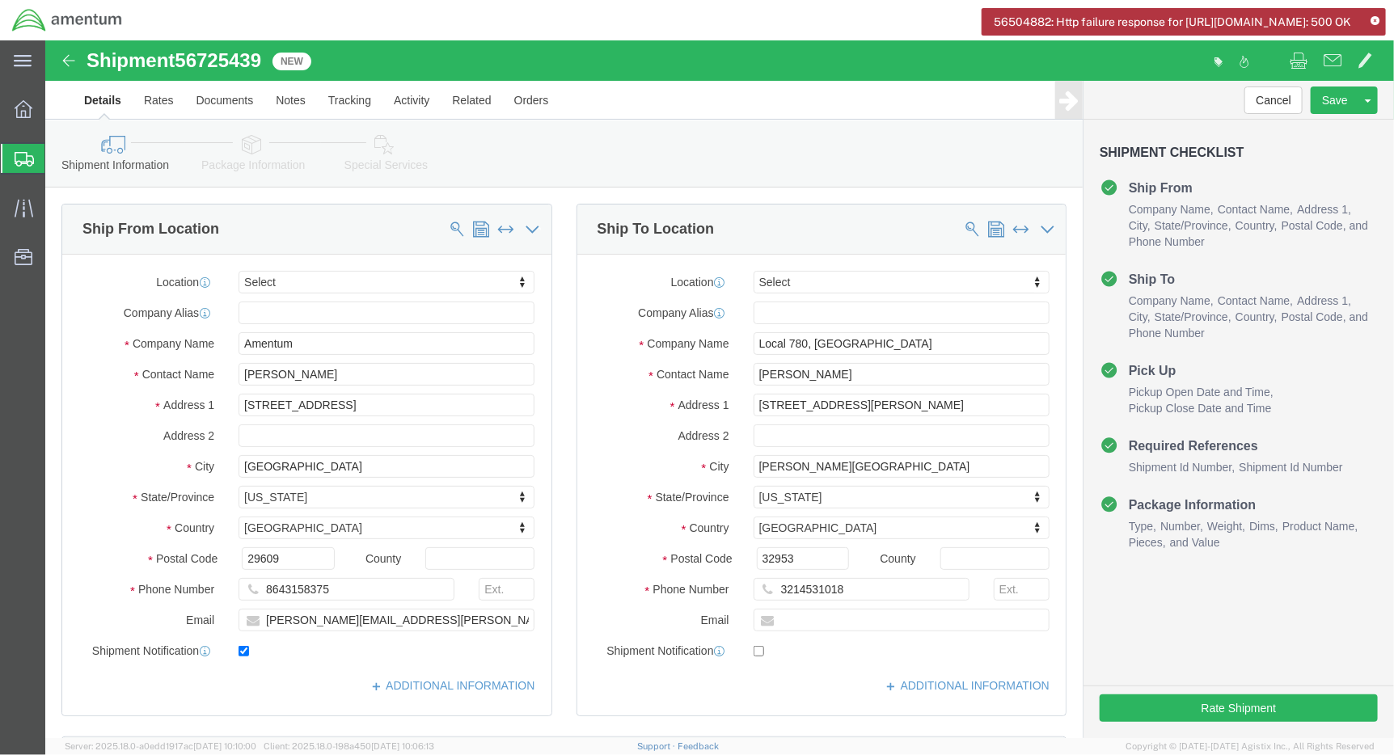
select select
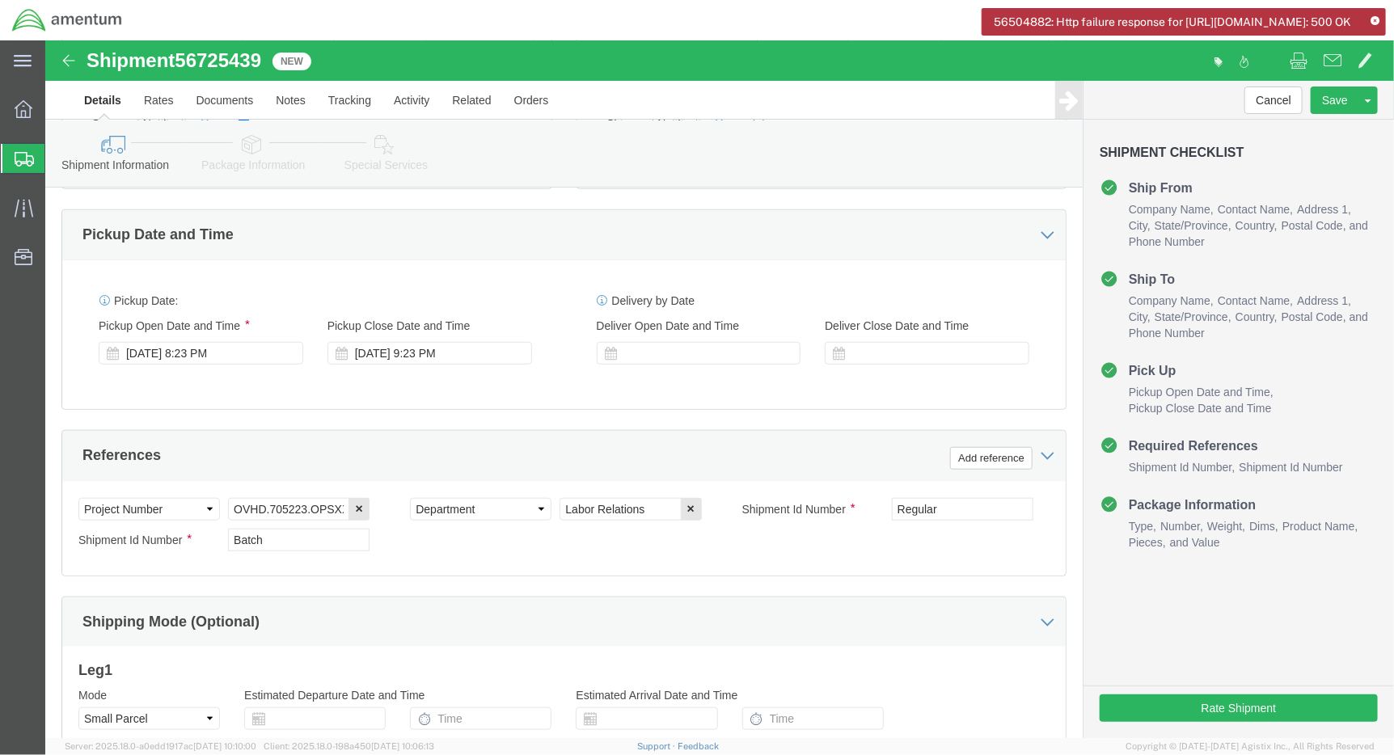
scroll to position [539, 0]
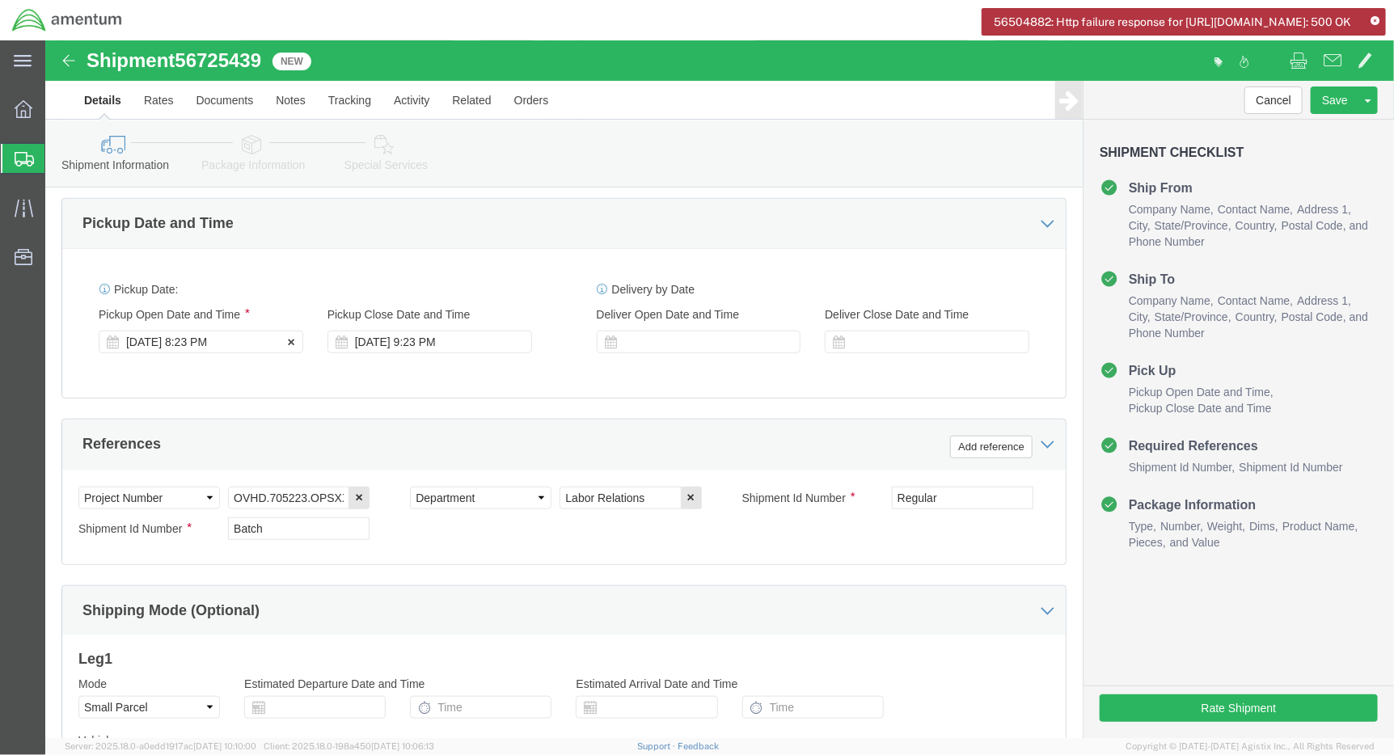
click div "[DATE] 8:23 PM"
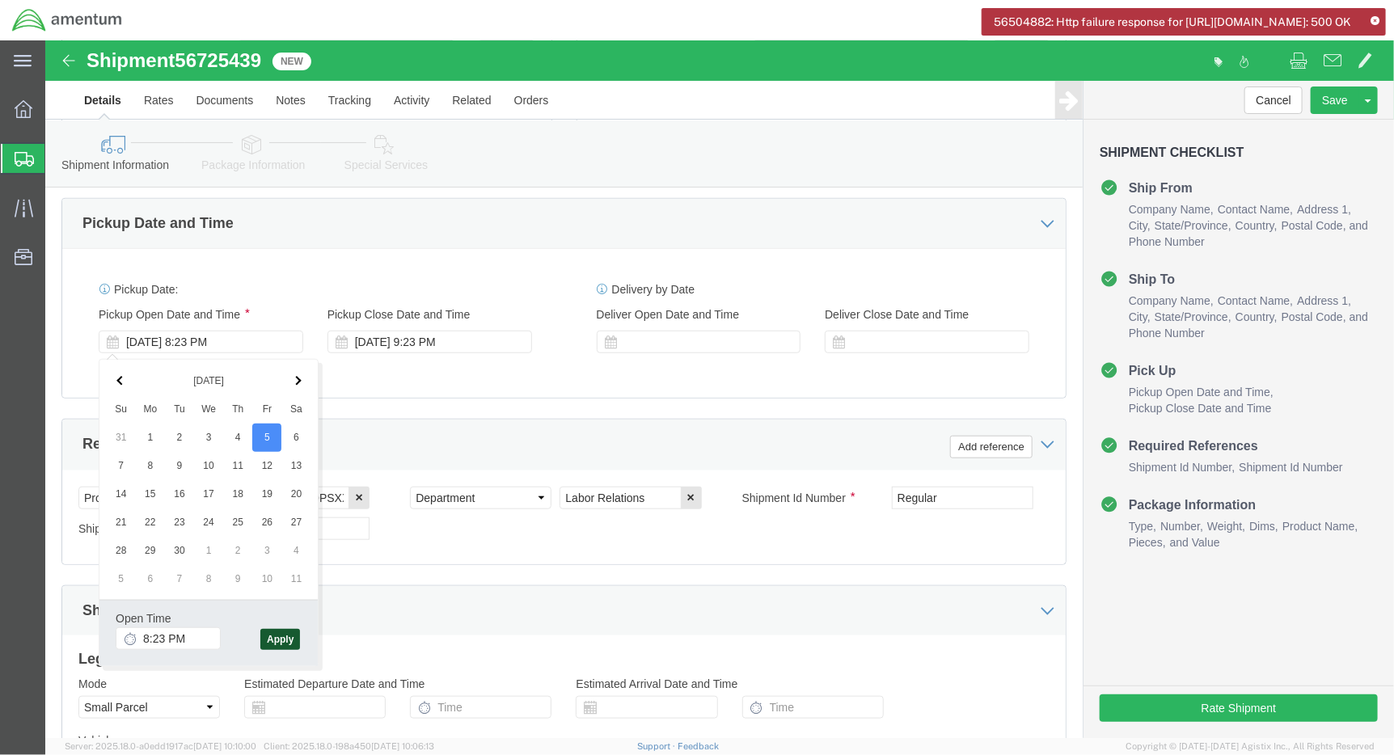
click button "Apply"
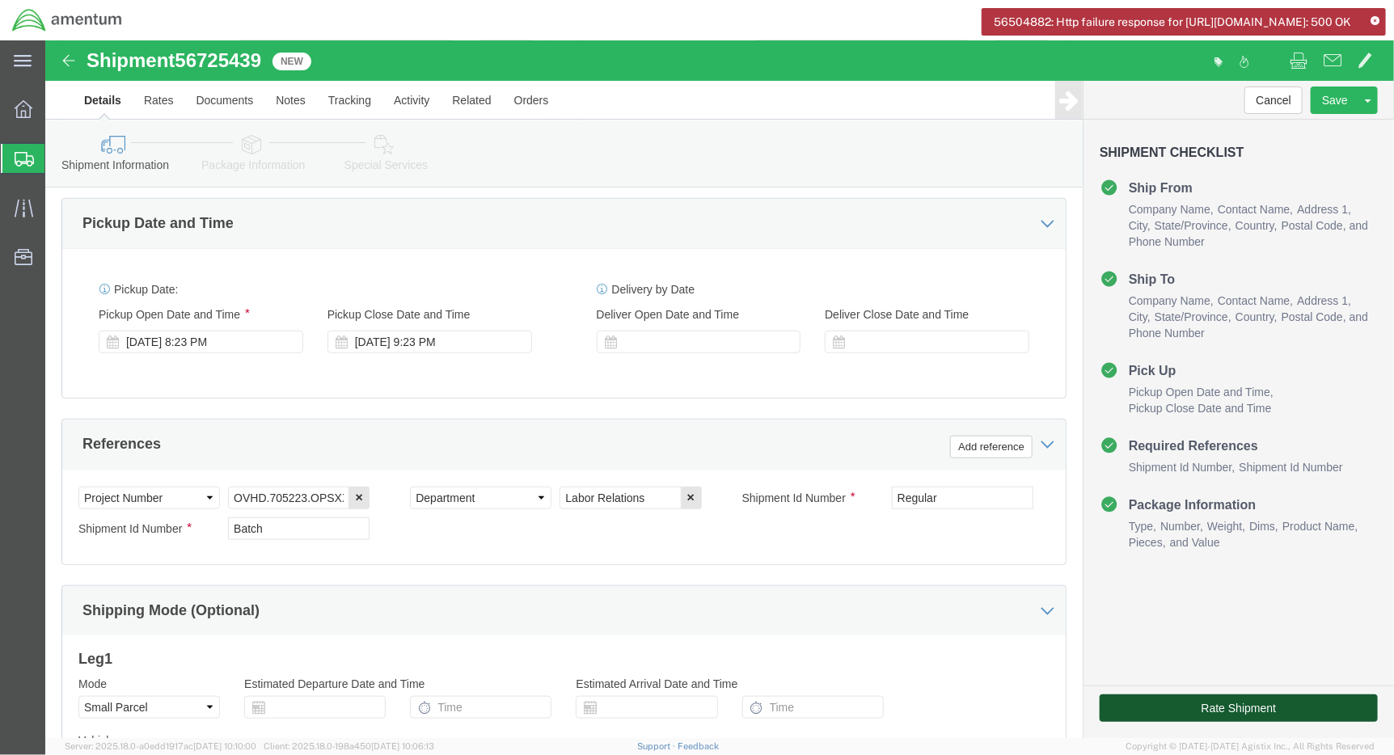
click button "Rate Shipment"
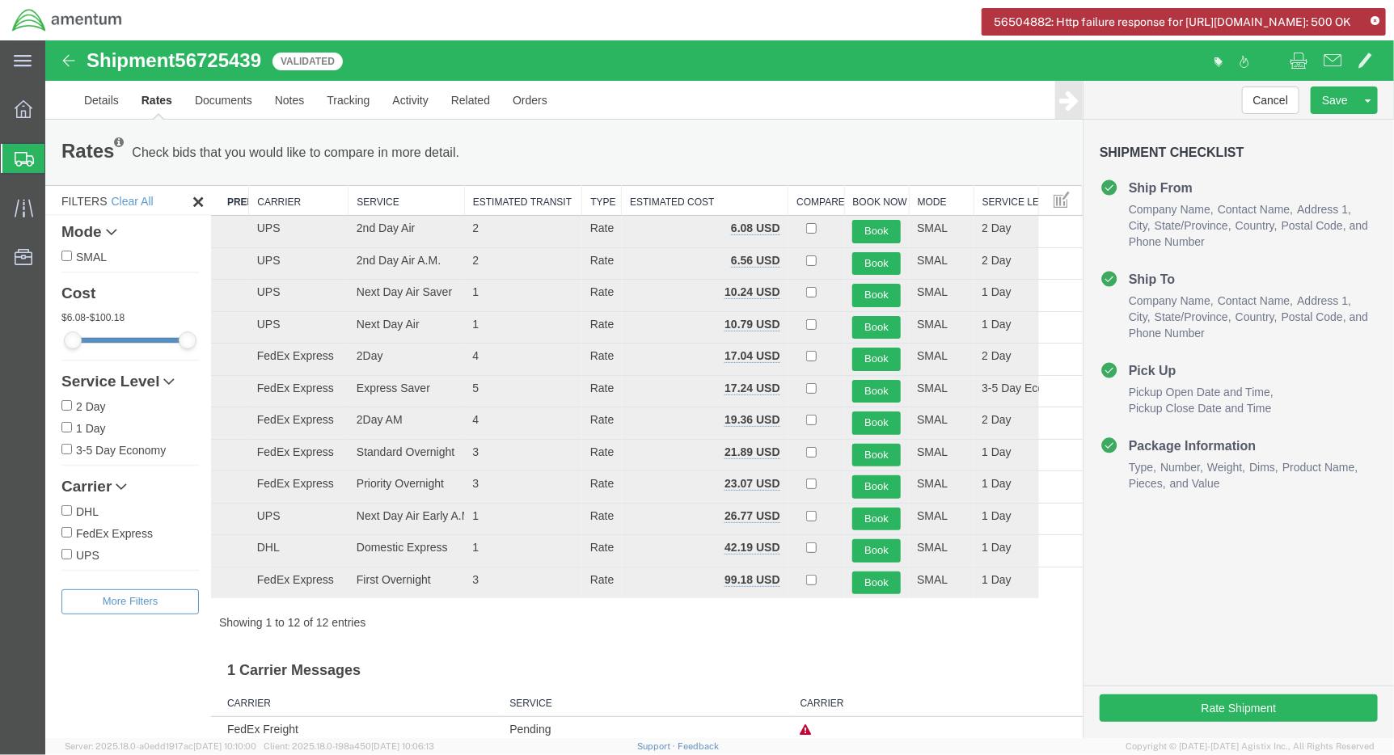
click at [1377, 20] on icon at bounding box center [1375, 21] width 9 height 9
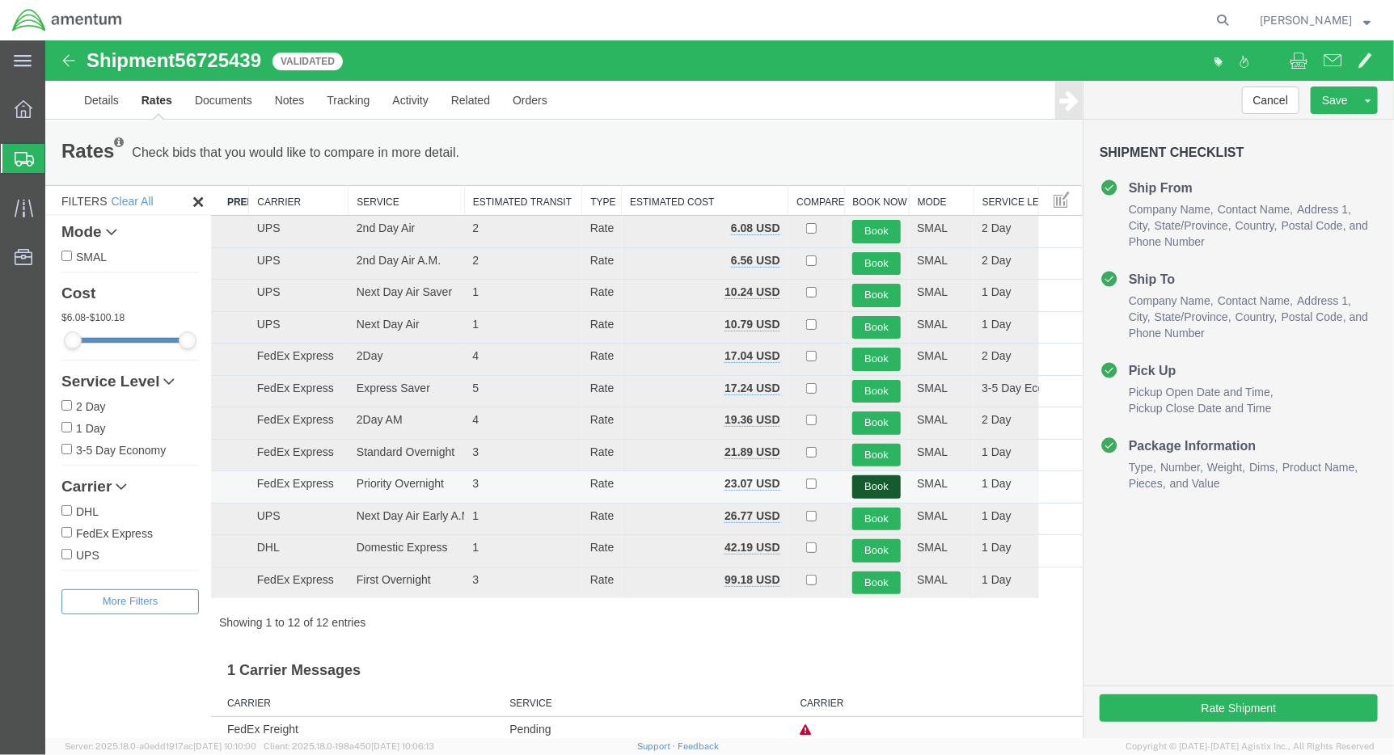
click at [876, 485] on button "Book" at bounding box center [876, 486] width 49 height 23
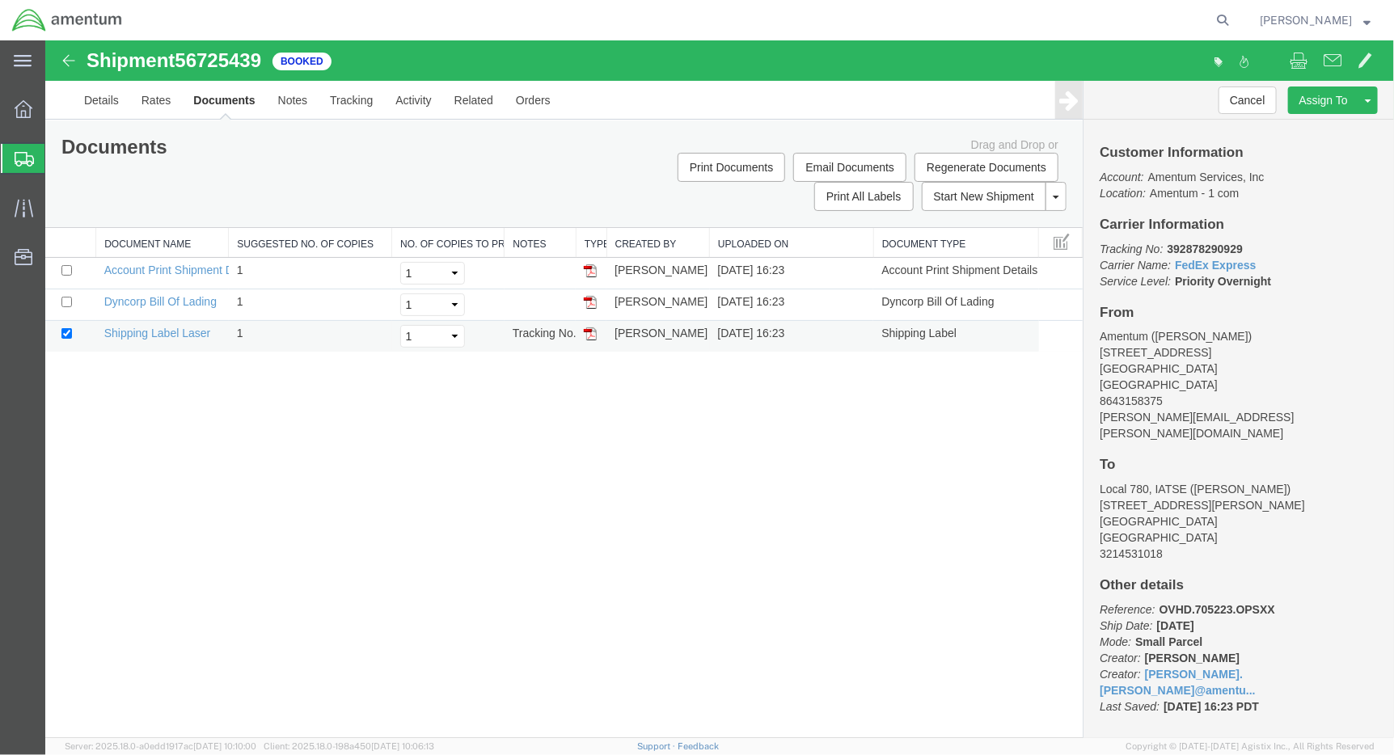
click at [586, 334] on img at bounding box center [589, 333] width 13 height 13
